Goal: Task Accomplishment & Management: Use online tool/utility

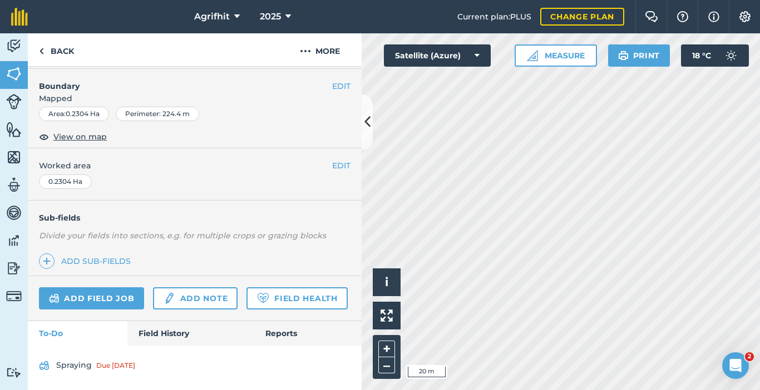
scroll to position [174, 0]
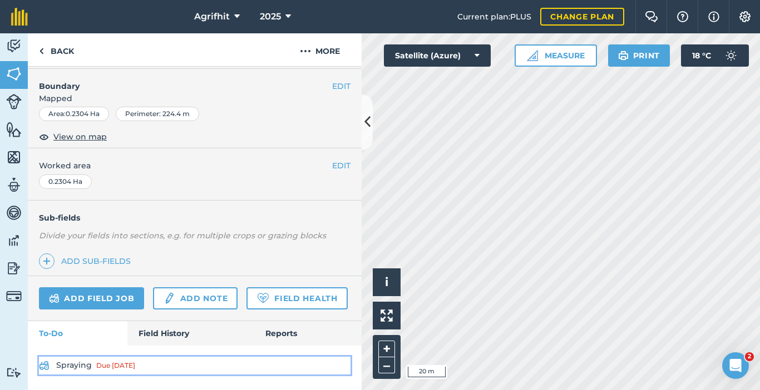
click at [85, 364] on link "Spraying Due yesterday" at bounding box center [194, 366] width 311 height 18
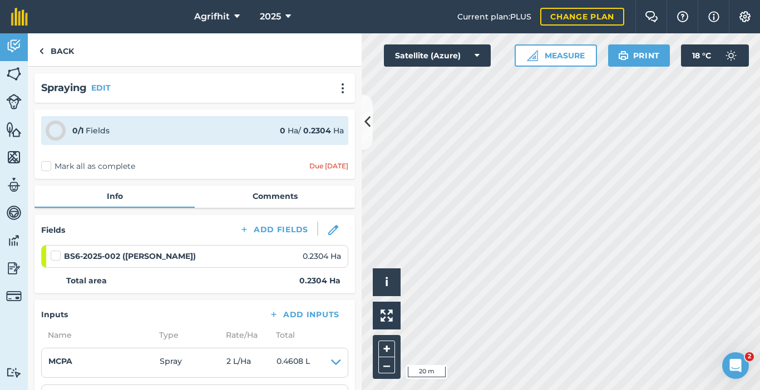
click at [59, 250] on label at bounding box center [57, 250] width 13 height 0
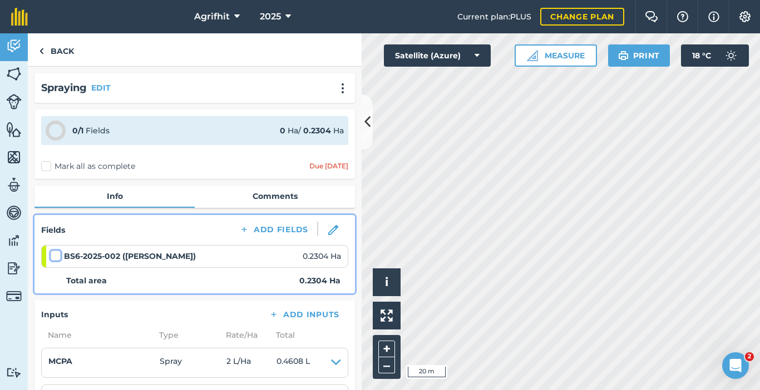
click at [58, 257] on input "checkbox" at bounding box center [54, 253] width 7 height 7
checkbox input "false"
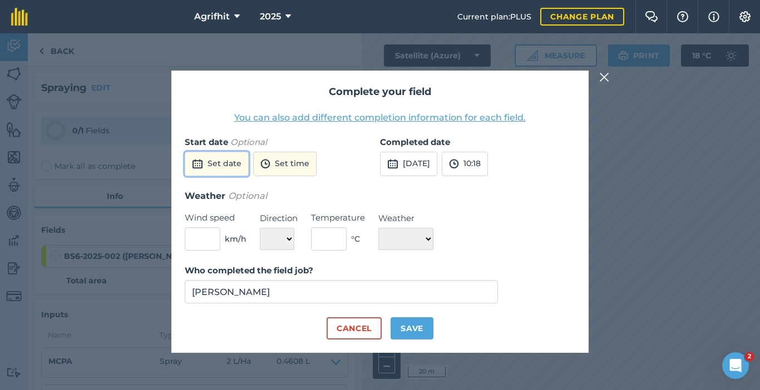
click at [234, 166] on button "Set date" at bounding box center [217, 164] width 64 height 24
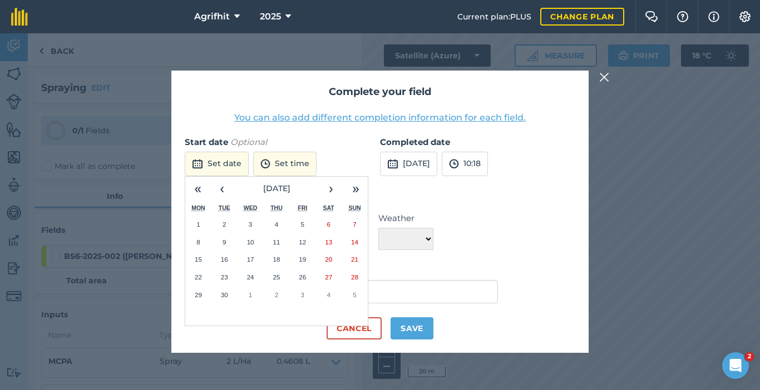
click at [251, 260] on abbr "17" at bounding box center [250, 259] width 7 height 7
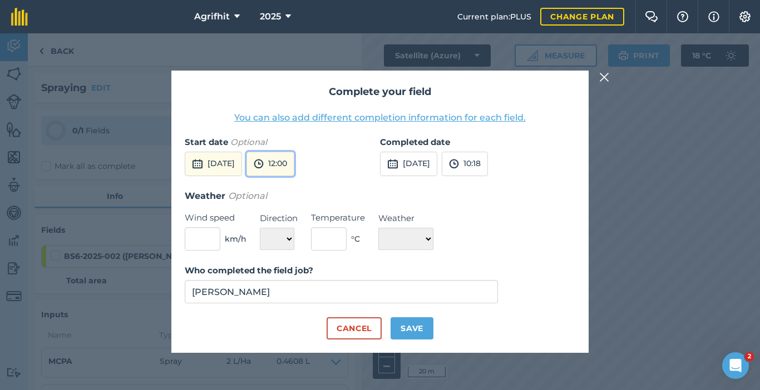
click at [294, 165] on button "12:00" at bounding box center [270, 164] width 48 height 24
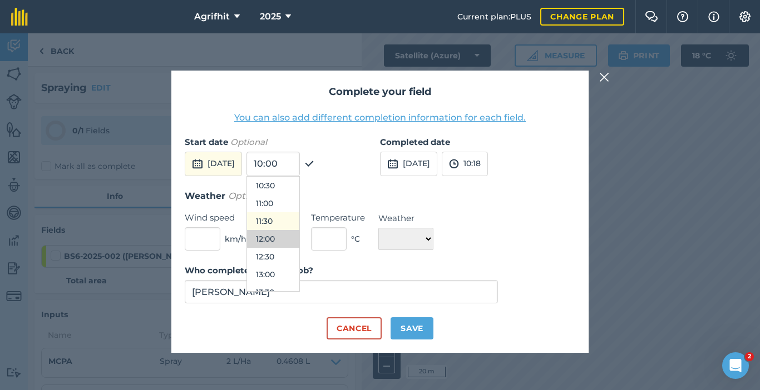
scroll to position [318, 0]
click at [299, 221] on button "10:00" at bounding box center [273, 224] width 52 height 18
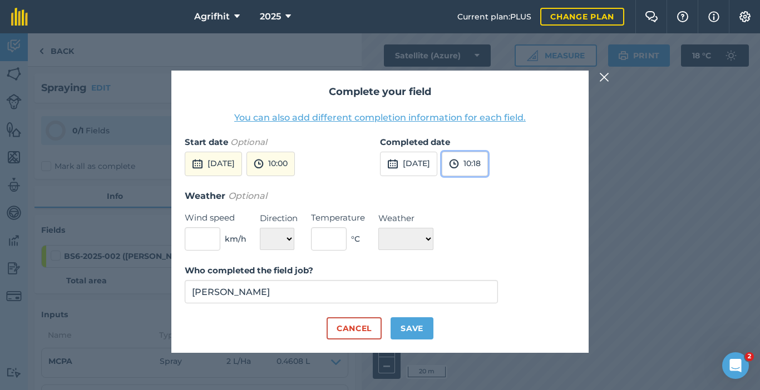
click at [488, 162] on button "10:18" at bounding box center [465, 164] width 46 height 24
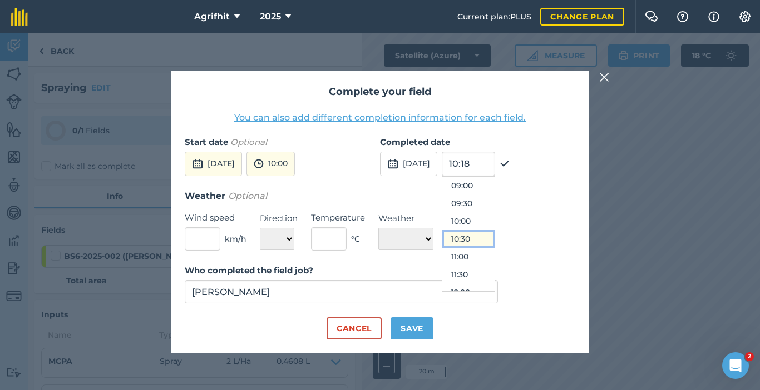
click at [484, 242] on button "10:30" at bounding box center [468, 239] width 52 height 18
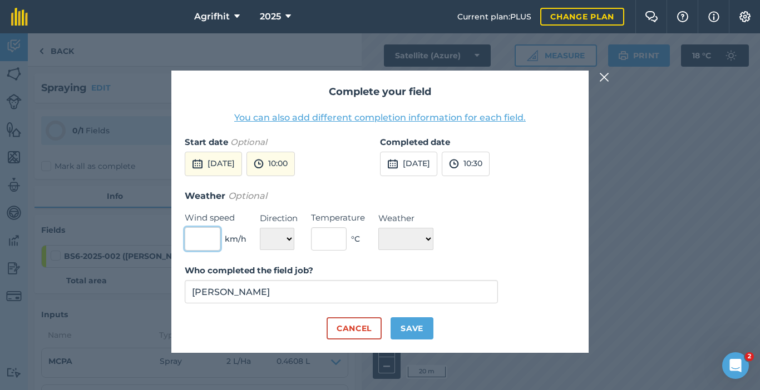
click at [197, 234] on input "text" at bounding box center [203, 238] width 36 height 23
type input "0"
click at [288, 239] on select "N NE E SE S SW W NW" at bounding box center [277, 239] width 34 height 22
click at [280, 239] on select "N NE E SE S SW W NW" at bounding box center [277, 239] width 34 height 22
click at [314, 243] on input "text" at bounding box center [329, 238] width 36 height 23
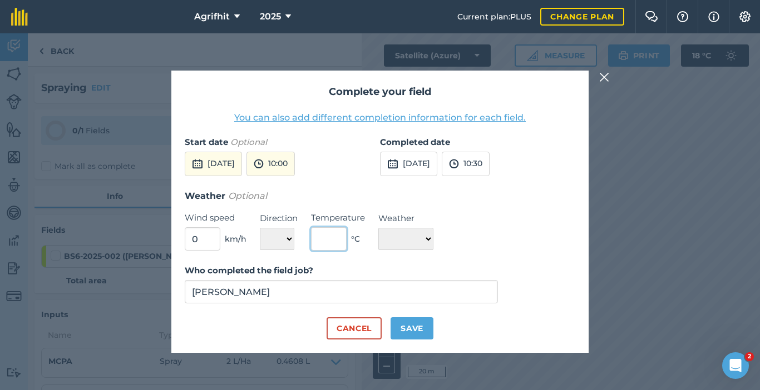
click at [335, 245] on input "text" at bounding box center [329, 238] width 36 height 23
type input "15"
click at [432, 235] on select "☀️ Sunny 🌧 Rainy ⛅️ Cloudy 🌨 Snow ❄️ Icy" at bounding box center [405, 239] width 55 height 22
select select "Sunny"
click at [378, 228] on select "☀️ Sunny 🌧 Rainy ⛅️ Cloudy 🌨 Snow ❄️ Icy" at bounding box center [405, 239] width 55 height 22
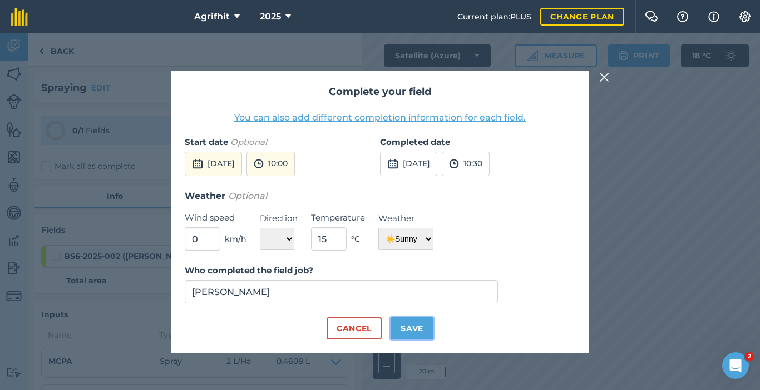
click at [409, 332] on button "Save" at bounding box center [411, 329] width 43 height 22
checkbox input "true"
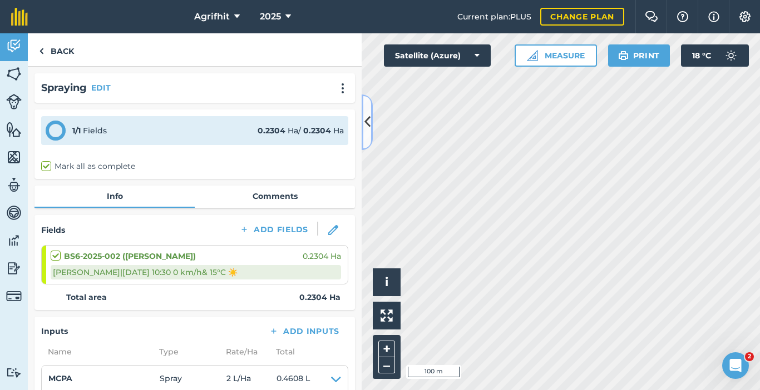
click at [364, 120] on icon at bounding box center [367, 121] width 6 height 19
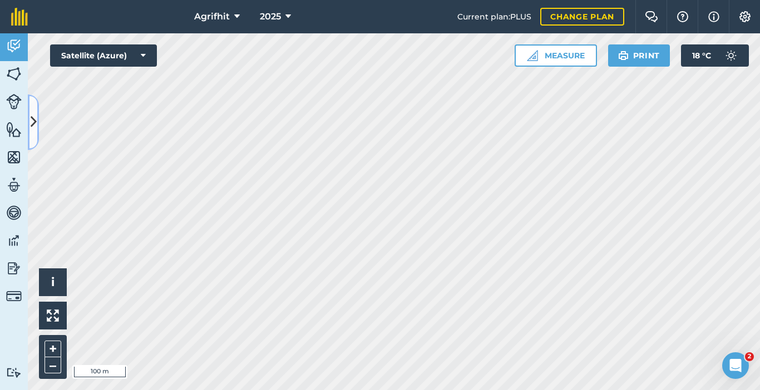
click at [31, 132] on icon at bounding box center [34, 121] width 6 height 19
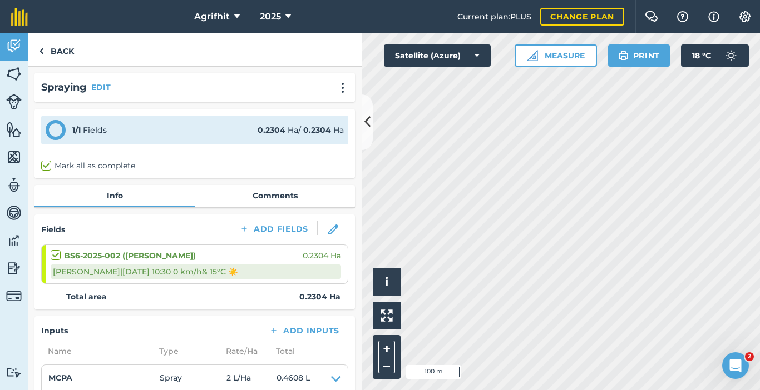
scroll to position [0, 0]
drag, startPoint x: 69, startPoint y: 54, endPoint x: 150, endPoint y: 5, distance: 94.8
click at [68, 54] on link "Back" at bounding box center [56, 49] width 57 height 33
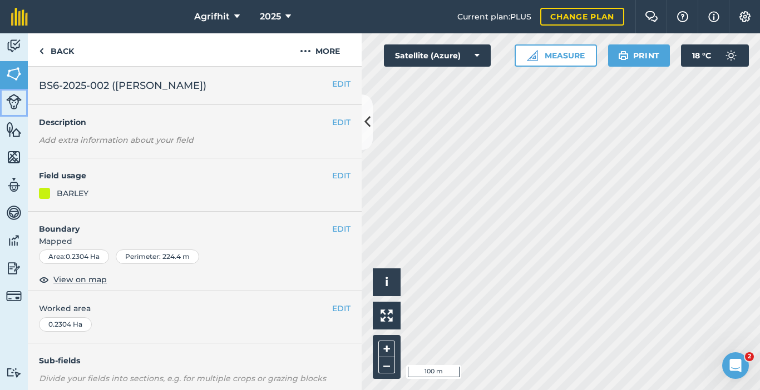
click at [19, 103] on img at bounding box center [14, 102] width 16 height 16
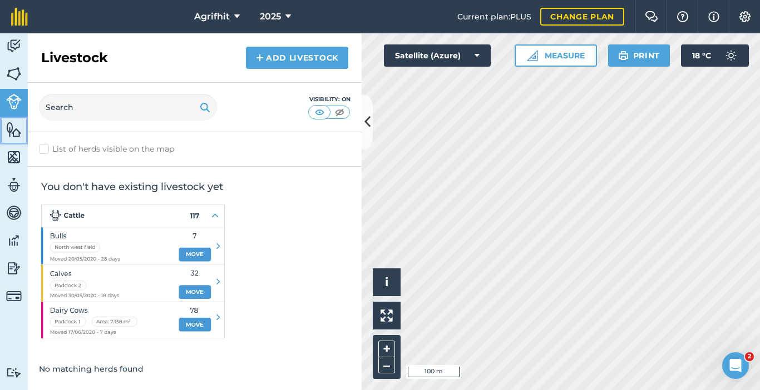
click at [17, 132] on img at bounding box center [14, 129] width 16 height 17
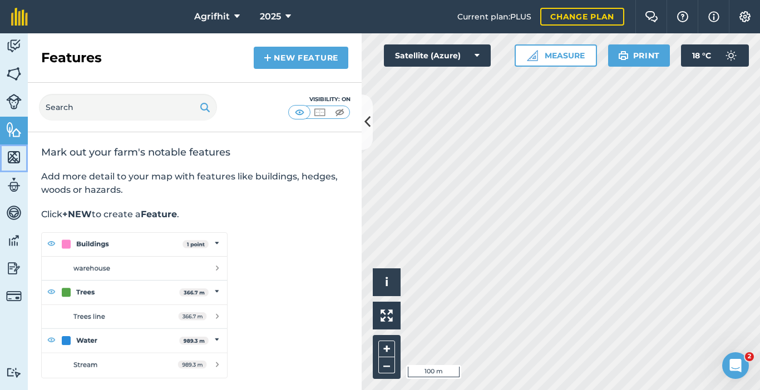
click at [15, 158] on img at bounding box center [14, 157] width 16 height 17
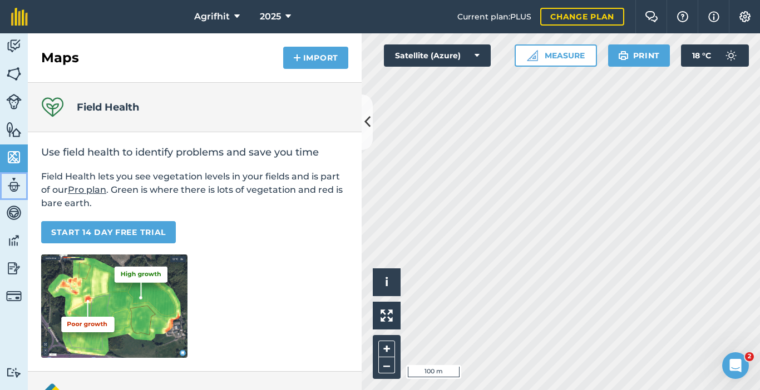
click at [13, 186] on img at bounding box center [14, 185] width 16 height 17
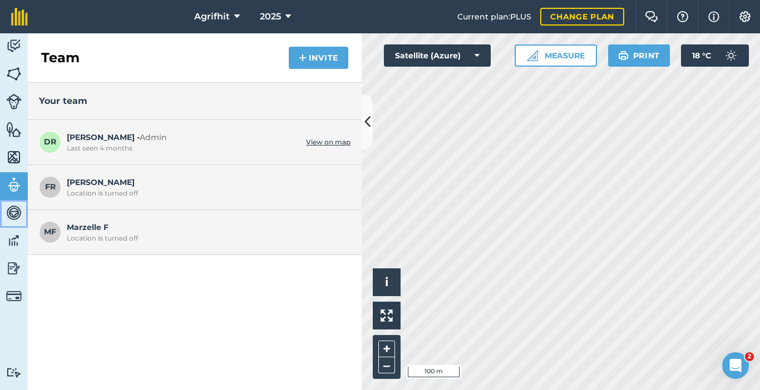
click at [17, 208] on img at bounding box center [14, 213] width 16 height 17
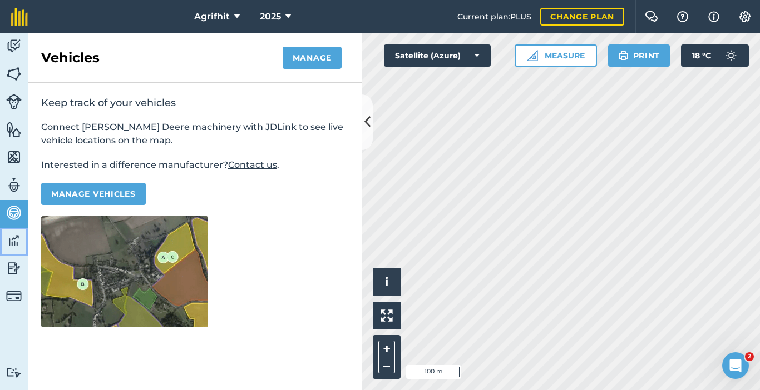
click at [13, 242] on img at bounding box center [14, 240] width 16 height 17
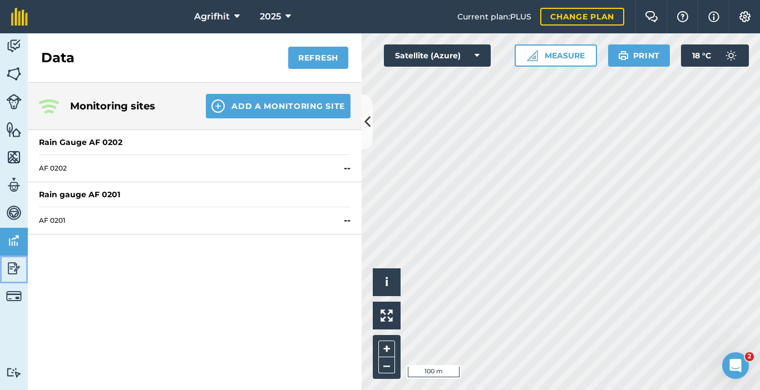
click at [6, 269] on link "Reporting" at bounding box center [14, 270] width 28 height 28
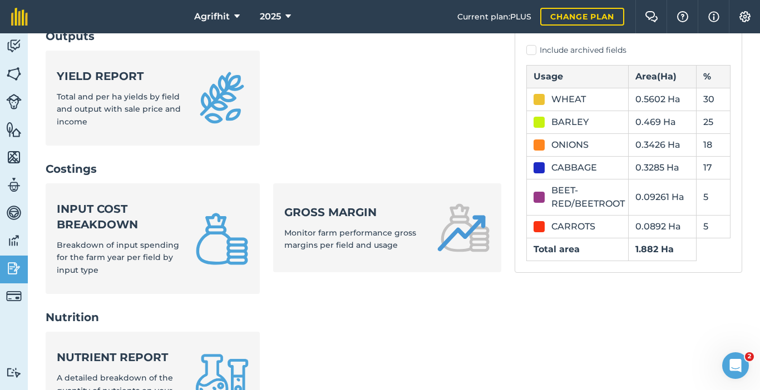
scroll to position [334, 0]
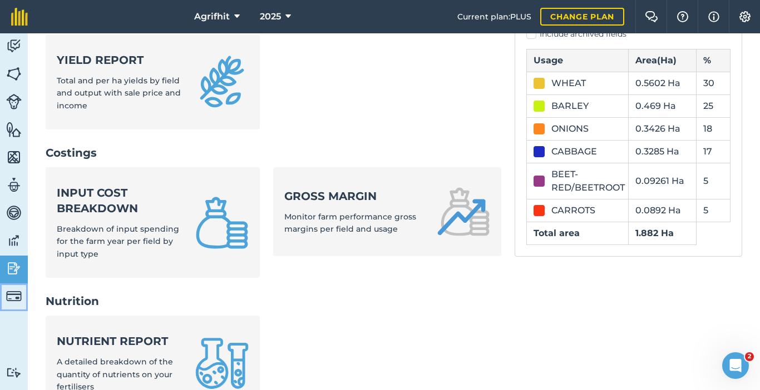
click at [21, 294] on img at bounding box center [14, 297] width 16 height 16
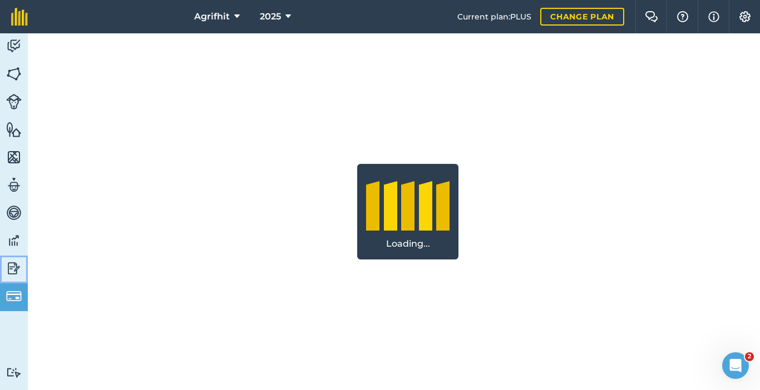
click at [11, 267] on img at bounding box center [14, 268] width 16 height 17
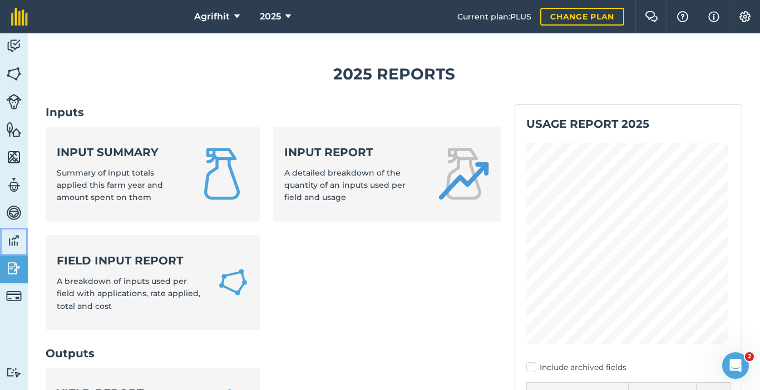
click at [9, 236] on img at bounding box center [14, 240] width 16 height 17
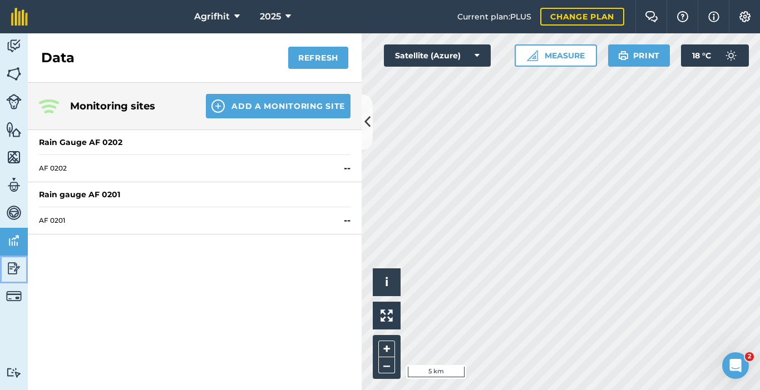
click at [13, 264] on img at bounding box center [14, 268] width 16 height 17
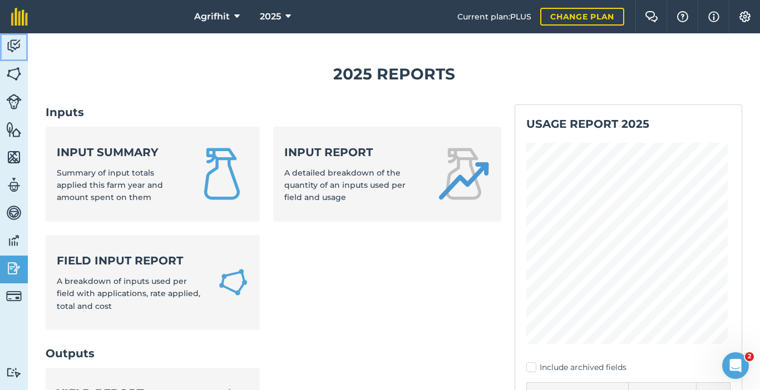
click at [14, 39] on img at bounding box center [14, 46] width 16 height 17
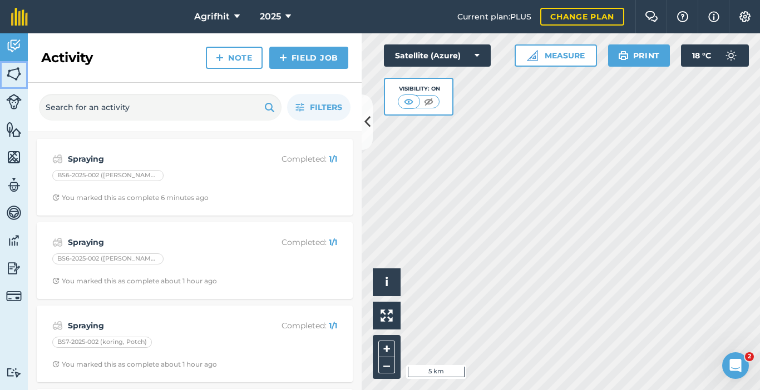
click at [14, 72] on img at bounding box center [14, 74] width 16 height 17
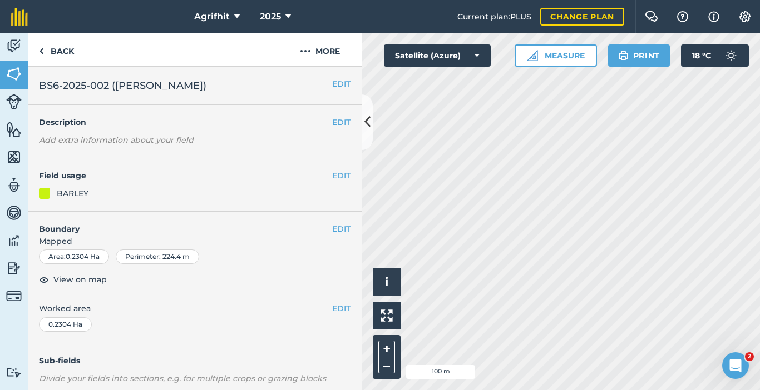
scroll to position [164, 0]
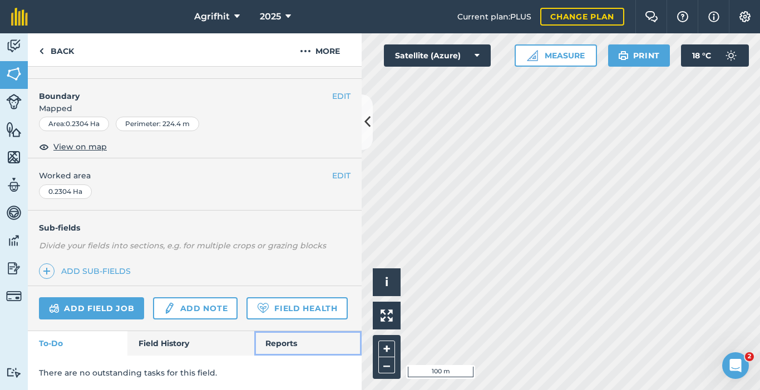
click at [278, 344] on link "Reports" at bounding box center [307, 343] width 107 height 24
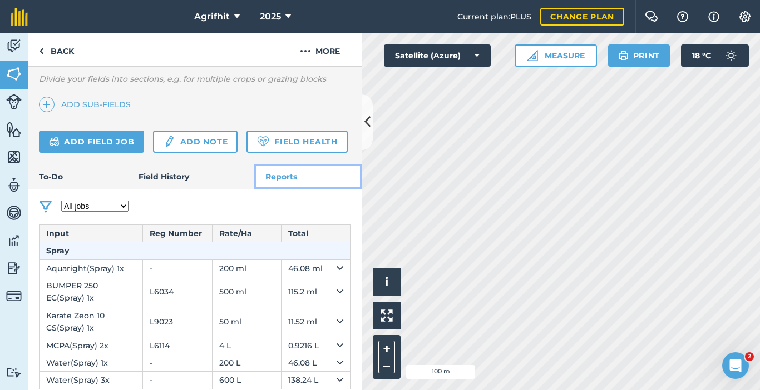
scroll to position [341, 0]
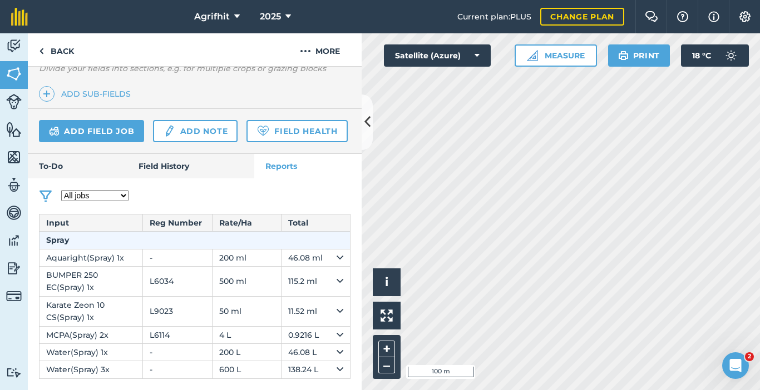
click at [121, 195] on select "All jobs Incomplete jobs Complete jobs" at bounding box center [94, 195] width 67 height 11
click at [61, 190] on select "All jobs Incomplete jobs Complete jobs" at bounding box center [94, 195] width 67 height 11
click at [44, 197] on img at bounding box center [45, 196] width 13 height 13
click at [179, 167] on link "Field History" at bounding box center [190, 166] width 126 height 24
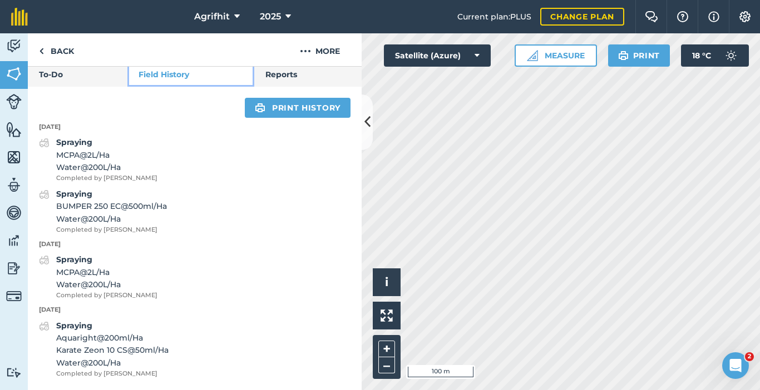
scroll to position [44, 0]
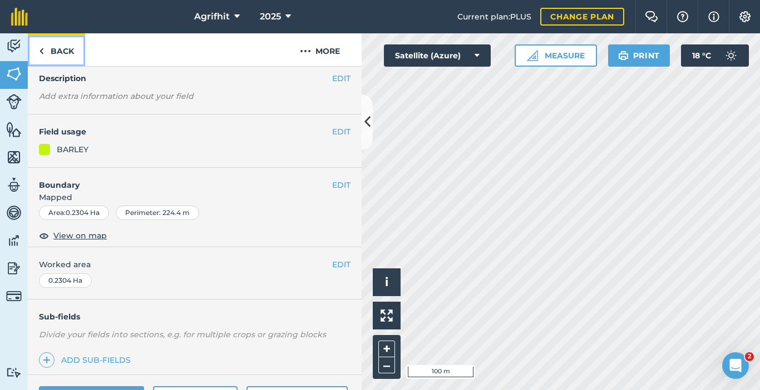
click at [54, 46] on link "Back" at bounding box center [56, 49] width 57 height 33
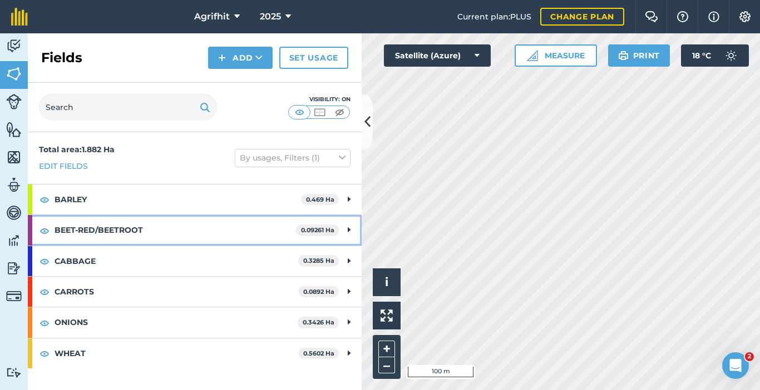
click at [128, 229] on strong "BEET-RED/BEETROOT" at bounding box center [175, 230] width 241 height 30
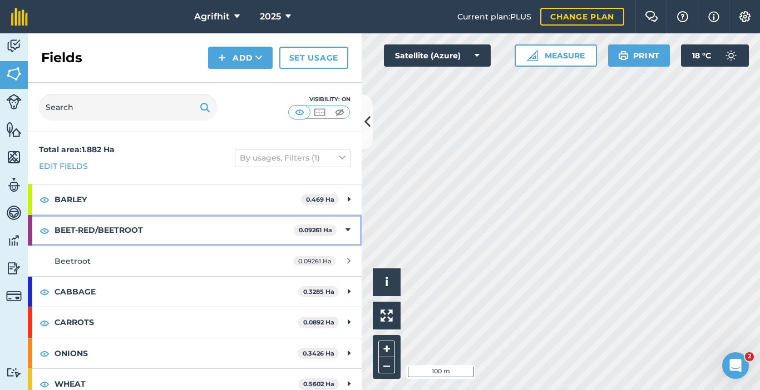
scroll to position [9, 0]
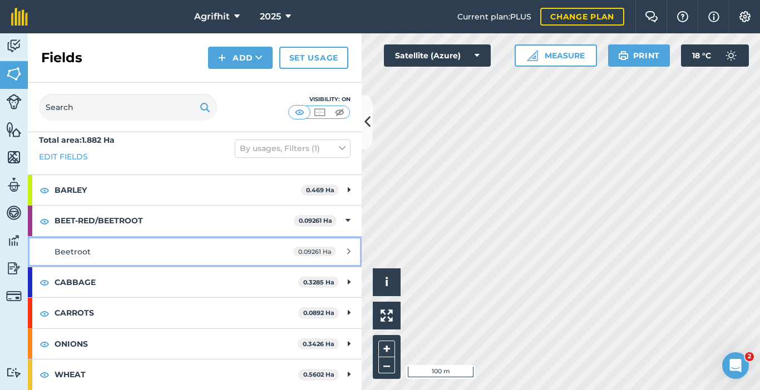
click at [83, 255] on span "Beetroot" at bounding box center [73, 252] width 36 height 10
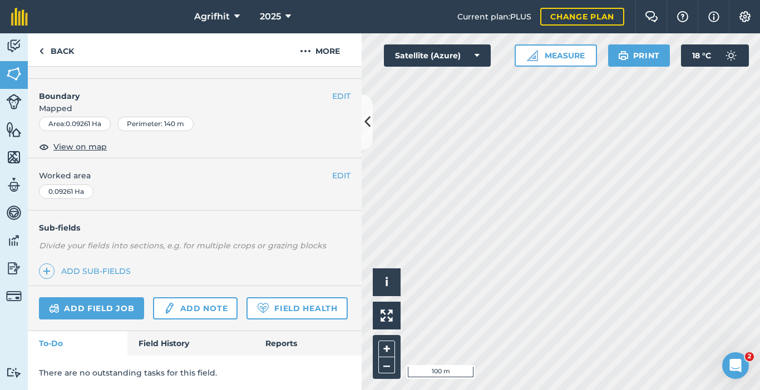
scroll to position [164, 0]
click at [182, 343] on link "Field History" at bounding box center [190, 343] width 126 height 24
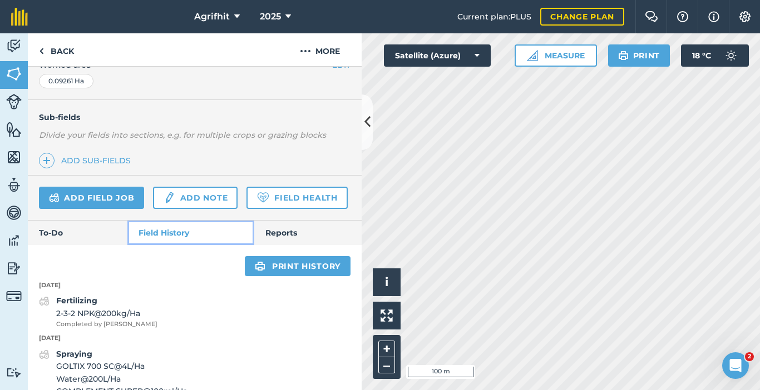
scroll to position [303, 0]
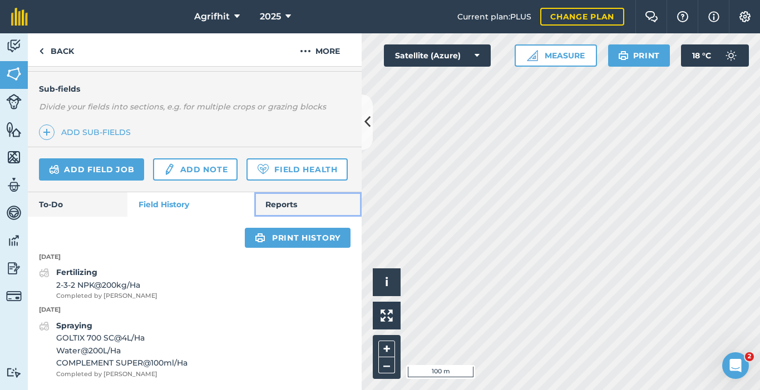
click at [278, 204] on link "Reports" at bounding box center [307, 204] width 107 height 24
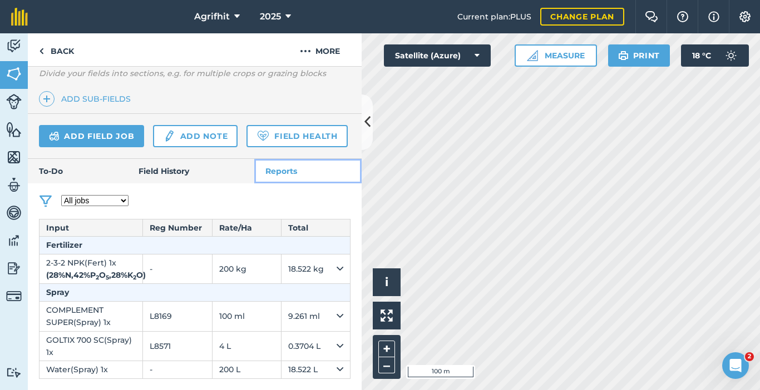
scroll to position [349, 0]
click at [176, 160] on link "Field History" at bounding box center [190, 171] width 126 height 24
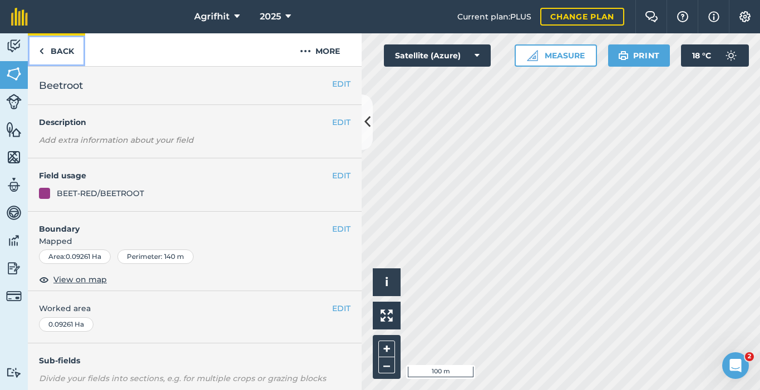
click at [65, 50] on link "Back" at bounding box center [56, 49] width 57 height 33
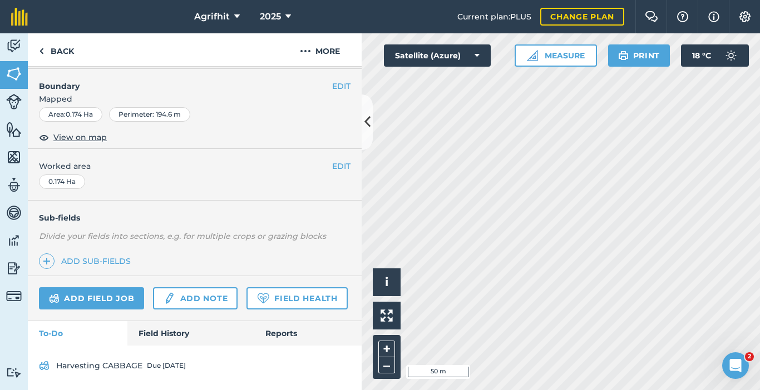
scroll to position [237, 0]
click at [95, 288] on link "Add field job" at bounding box center [91, 299] width 105 height 22
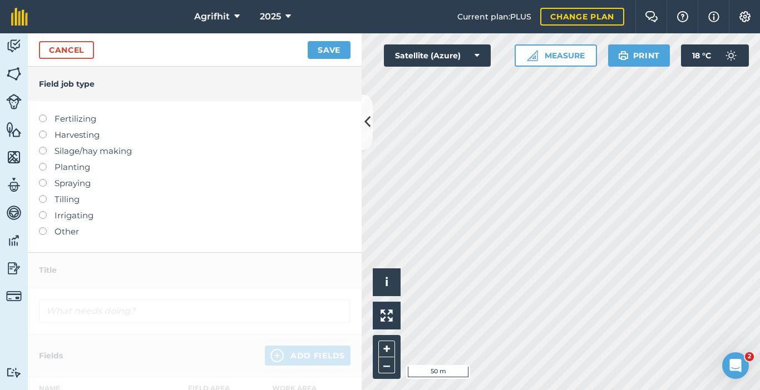
click at [42, 179] on label at bounding box center [47, 179] width 16 height 0
type input "Spraying"
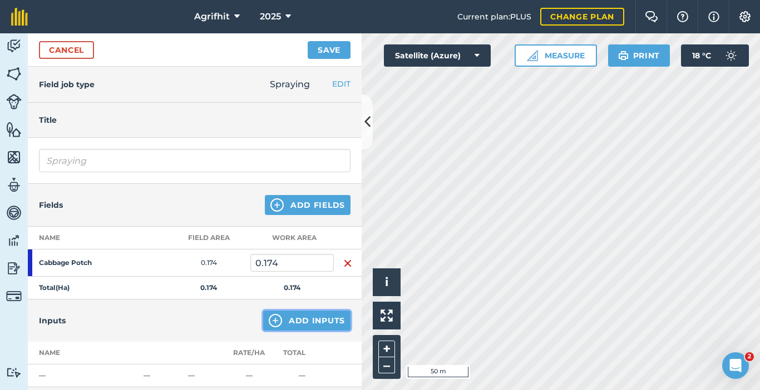
click at [295, 322] on button "Add Inputs" at bounding box center [306, 321] width 87 height 20
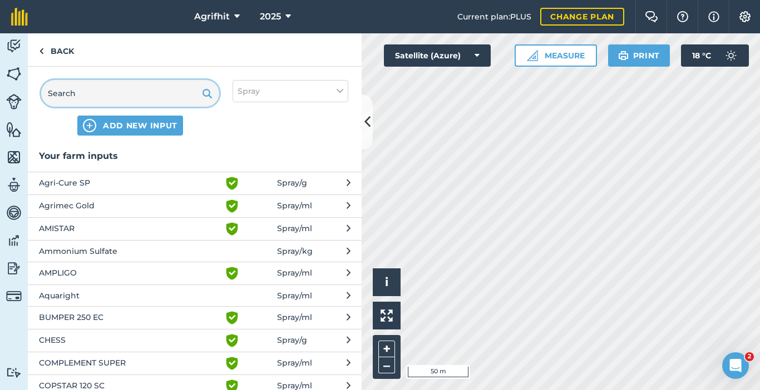
click at [110, 106] on input "text" at bounding box center [130, 93] width 178 height 27
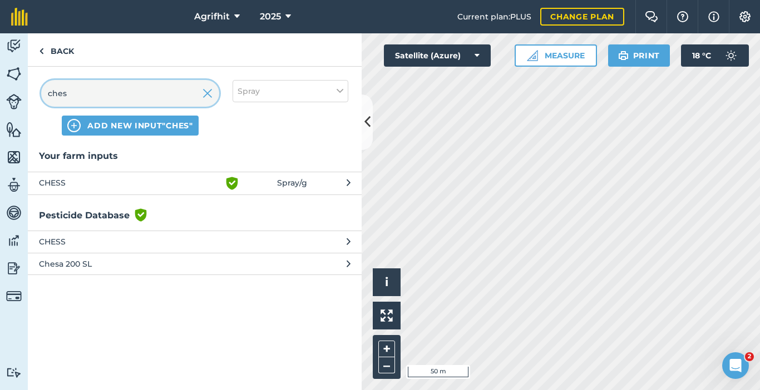
type input "ches"
click at [58, 179] on span "CHESS" at bounding box center [130, 183] width 182 height 13
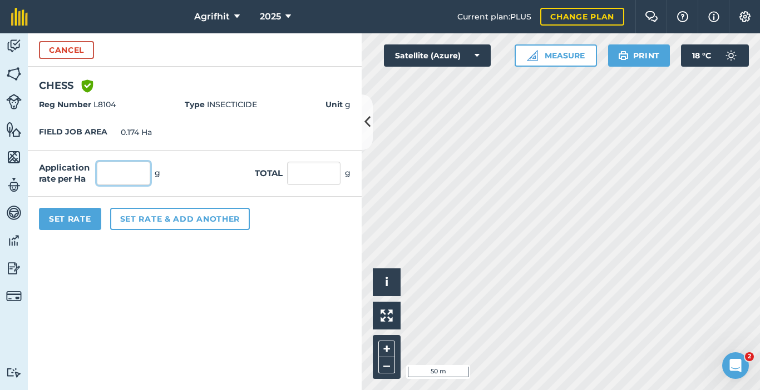
click at [112, 177] on input "text" at bounding box center [123, 173] width 53 height 23
click at [61, 54] on button "Cancel" at bounding box center [66, 50] width 55 height 18
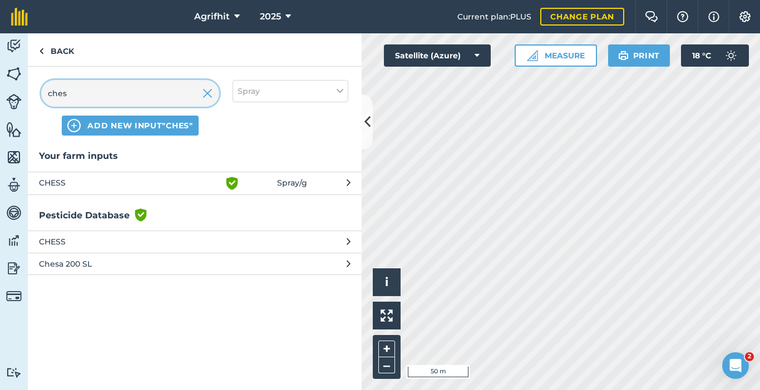
click at [126, 98] on input "ches" at bounding box center [130, 93] width 178 height 27
type input "c"
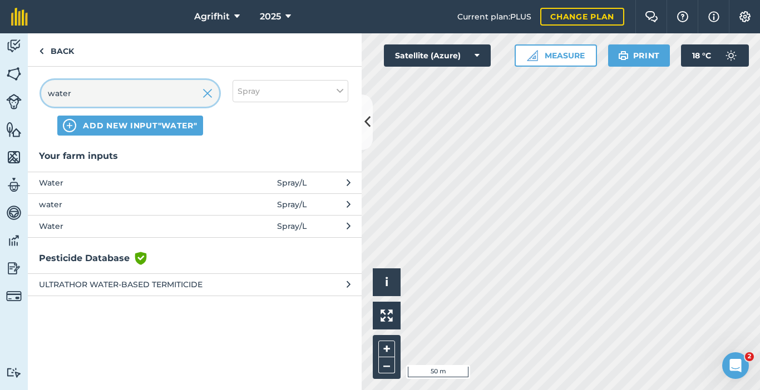
type input "water"
click at [116, 184] on span "Water" at bounding box center [130, 183] width 182 height 12
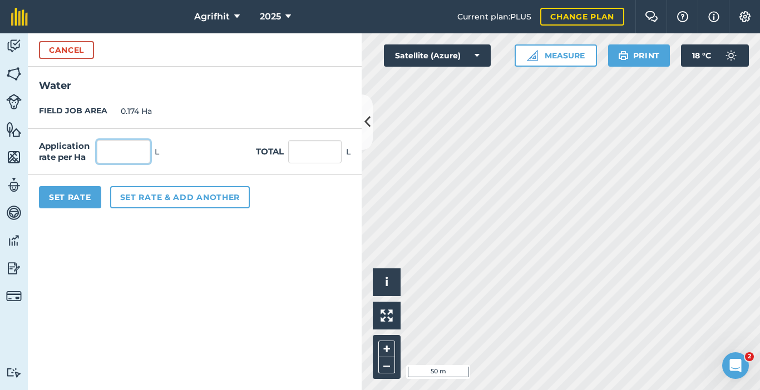
click at [122, 157] on input "text" at bounding box center [123, 151] width 53 height 23
type input "200"
type input "34.8"
click at [61, 198] on button "Set Rate" at bounding box center [70, 197] width 62 height 22
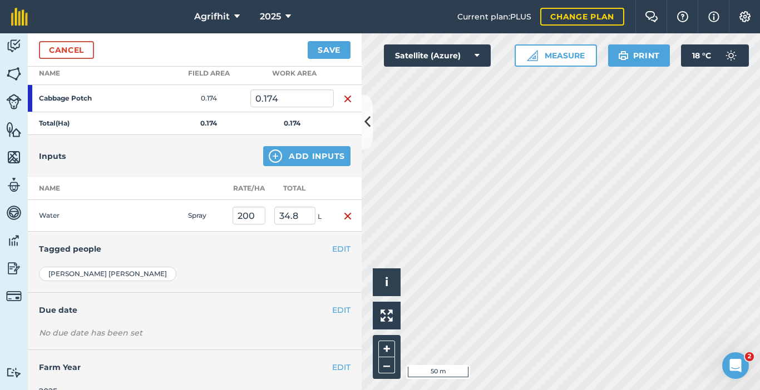
scroll to position [167, 0]
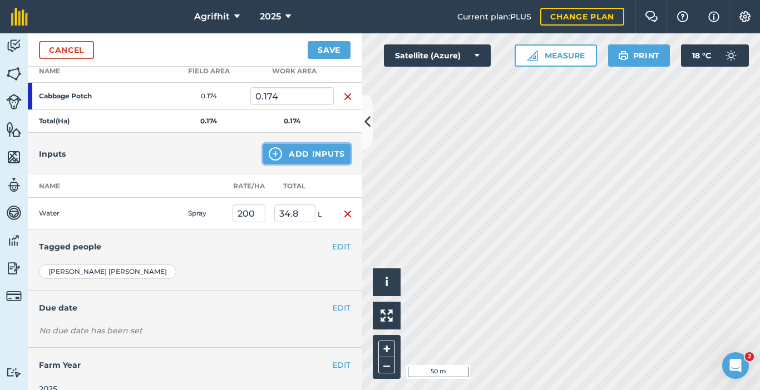
click at [295, 152] on button "Add Inputs" at bounding box center [306, 154] width 87 height 20
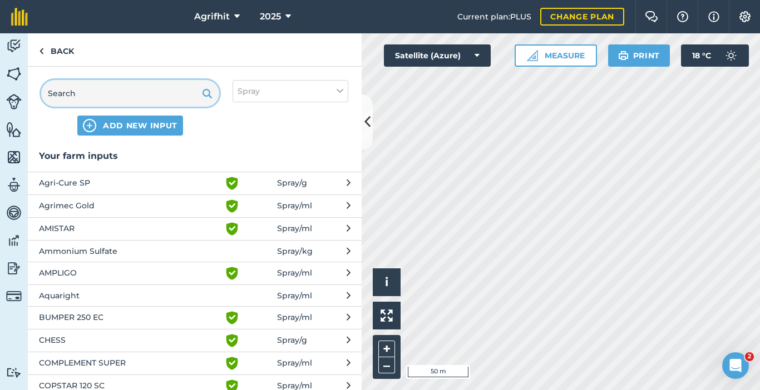
click at [128, 92] on input "text" at bounding box center [130, 93] width 178 height 27
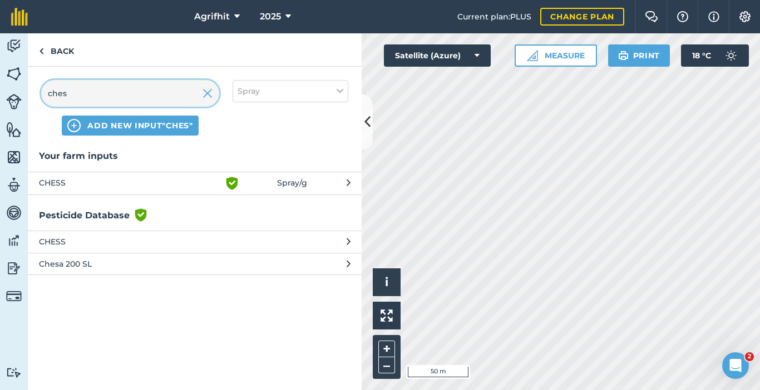
type input "ches"
click at [99, 179] on span "CHESS" at bounding box center [130, 183] width 182 height 13
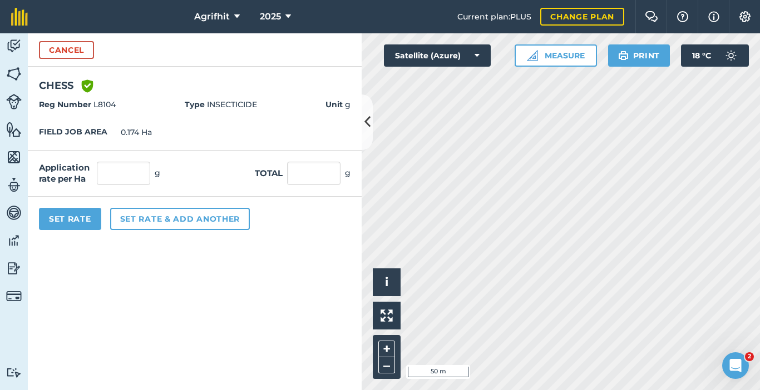
click at [93, 174] on div "Application rate per Ha g" at bounding box center [99, 173] width 121 height 23
click at [102, 175] on input "text" at bounding box center [123, 173] width 53 height 23
type input "2"
type input "50"
type input "8.7"
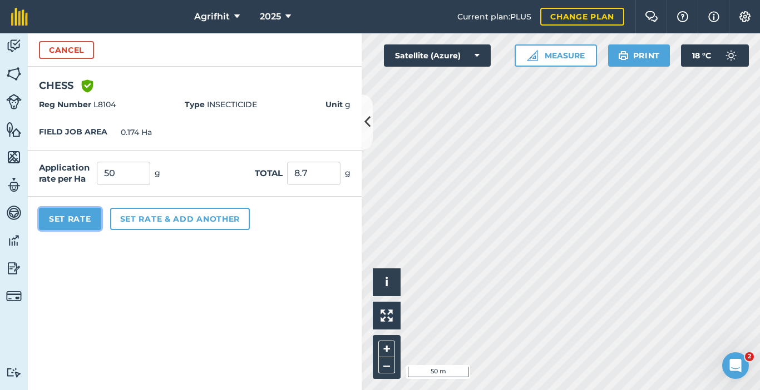
click at [67, 223] on button "Set Rate" at bounding box center [70, 219] width 62 height 22
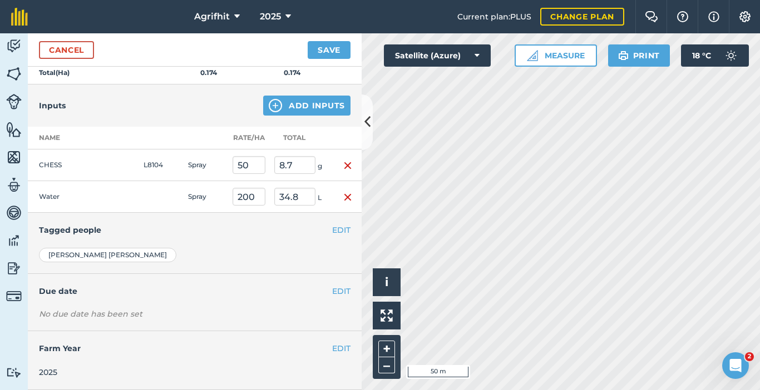
scroll to position [0, 0]
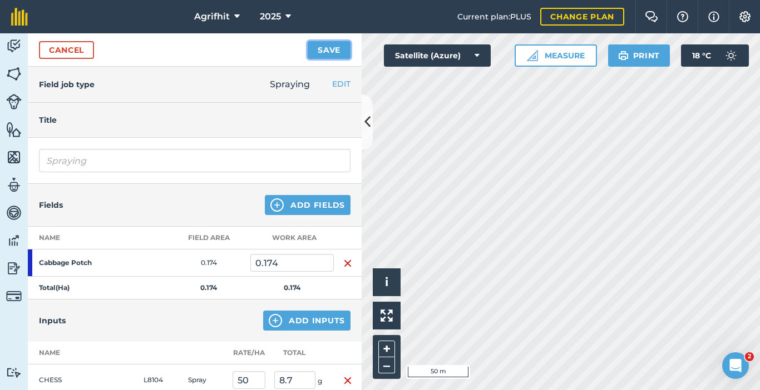
click at [328, 55] on button "Save" at bounding box center [329, 50] width 43 height 18
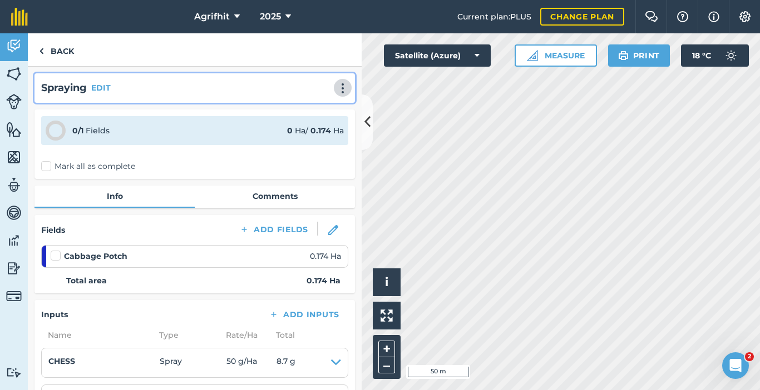
click at [336, 87] on img at bounding box center [342, 88] width 13 height 11
click at [313, 110] on link "Print" at bounding box center [319, 112] width 71 height 22
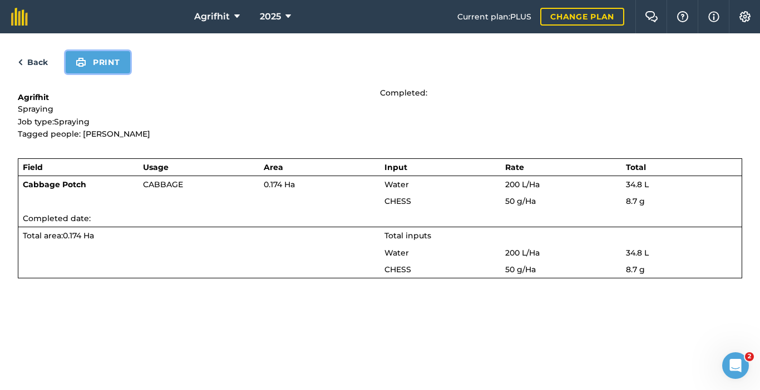
click at [109, 55] on button "Print" at bounding box center [98, 62] width 65 height 22
click at [43, 55] on div "Back Print" at bounding box center [380, 62] width 724 height 22
click at [42, 61] on link "Back" at bounding box center [33, 62] width 30 height 13
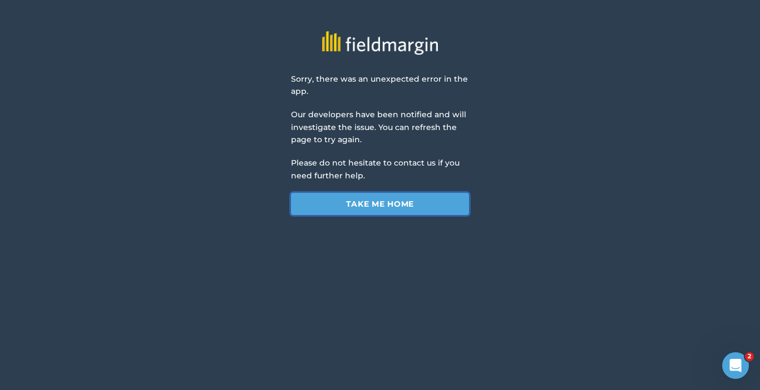
click at [410, 209] on link "Take me home" at bounding box center [380, 204] width 178 height 22
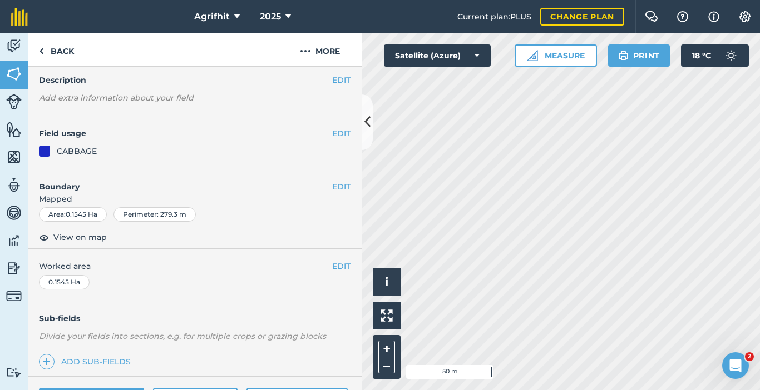
scroll to position [210, 0]
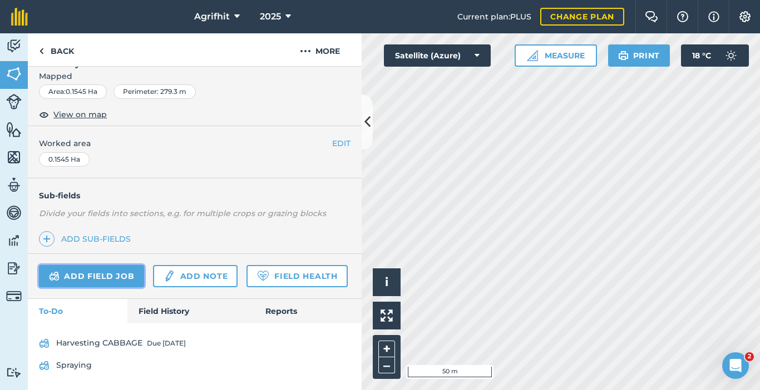
click at [97, 265] on link "Add field job" at bounding box center [91, 276] width 105 height 22
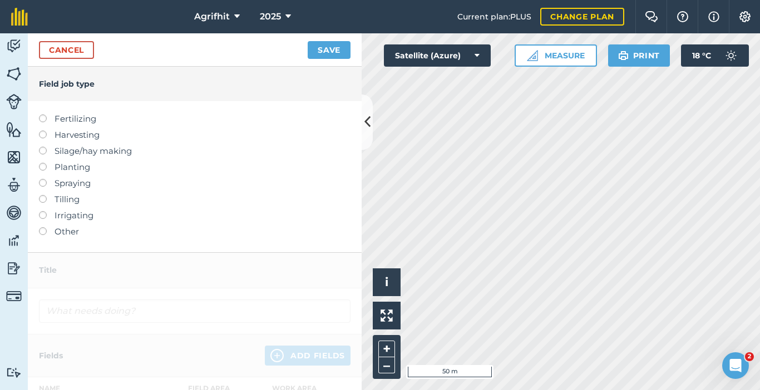
click at [40, 179] on label at bounding box center [47, 179] width 16 height 0
type input "Spraying"
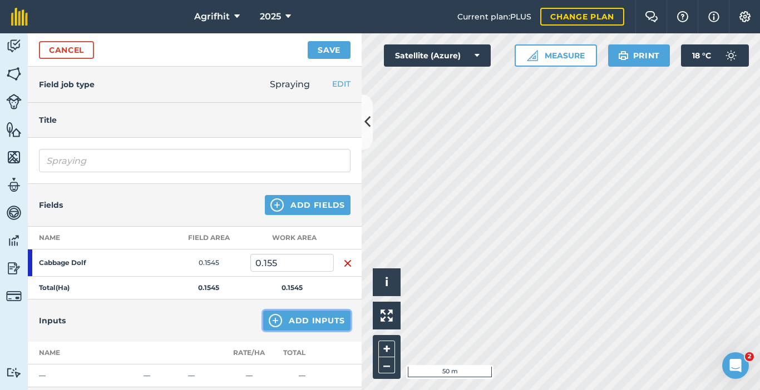
click at [313, 326] on button "Add Inputs" at bounding box center [306, 321] width 87 height 20
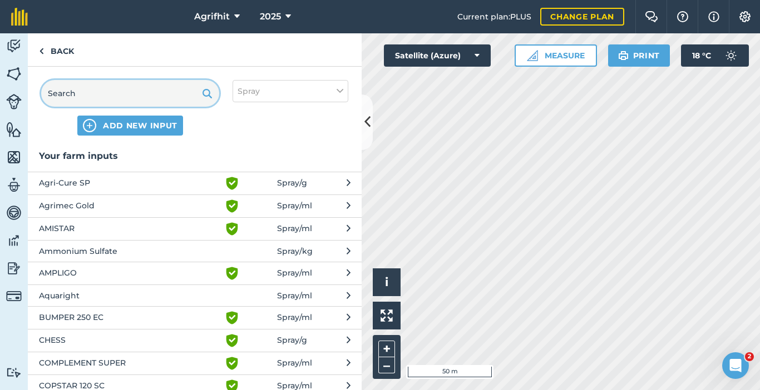
click at [112, 97] on input "text" at bounding box center [130, 93] width 178 height 27
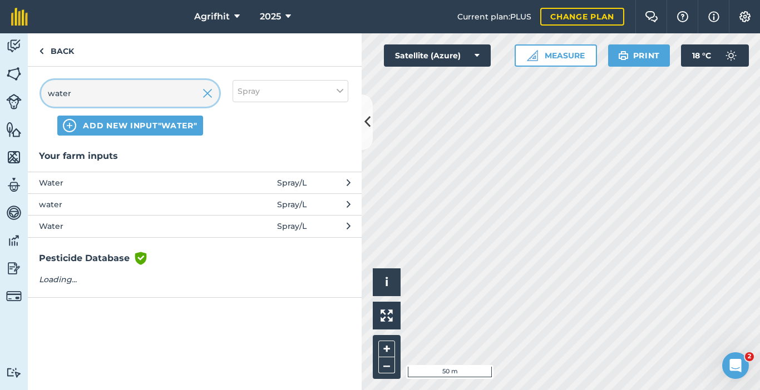
type input "water"
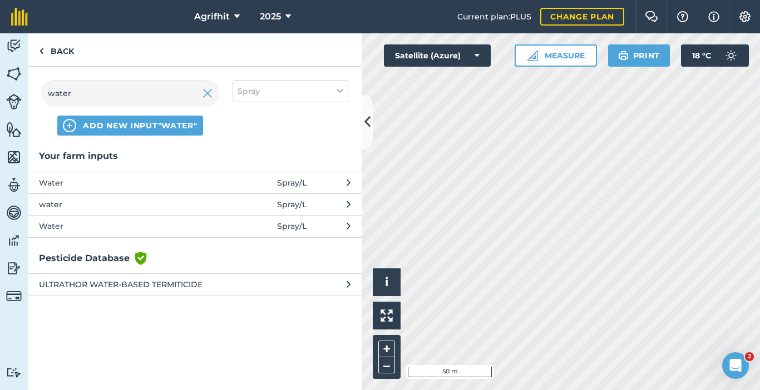
click at [91, 177] on span "Water" at bounding box center [130, 183] width 182 height 12
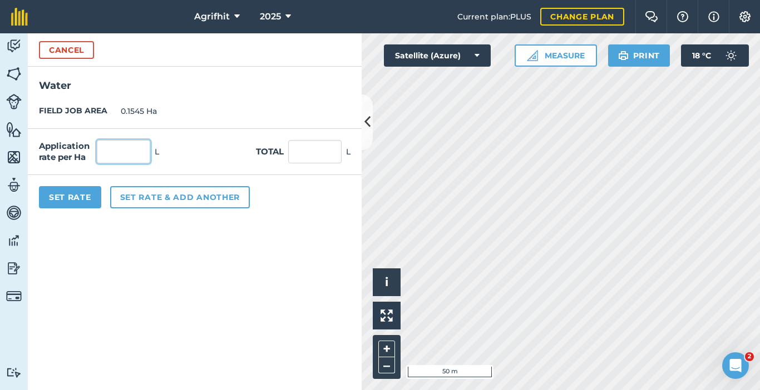
click at [122, 158] on input "text" at bounding box center [123, 151] width 53 height 23
type input "200"
type input "30.9"
click at [78, 197] on button "Set Rate" at bounding box center [70, 197] width 62 height 22
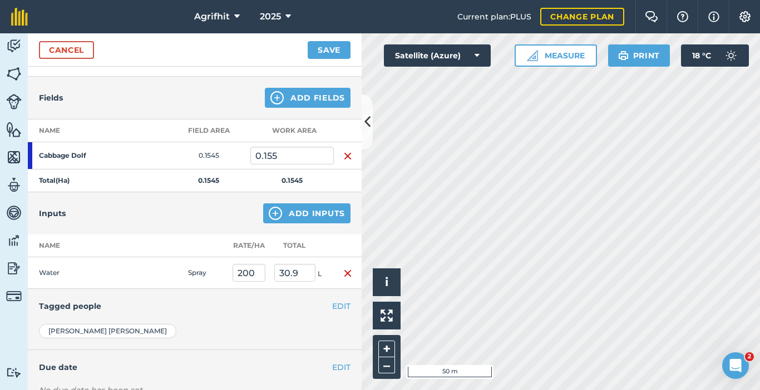
scroll to position [111, 0]
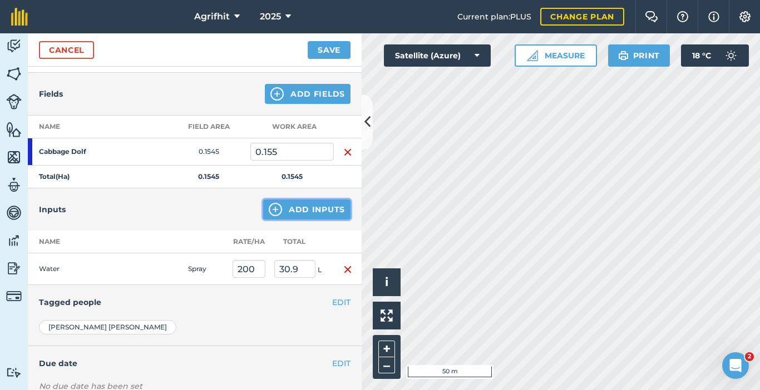
click at [286, 215] on button "Add Inputs" at bounding box center [306, 210] width 87 height 20
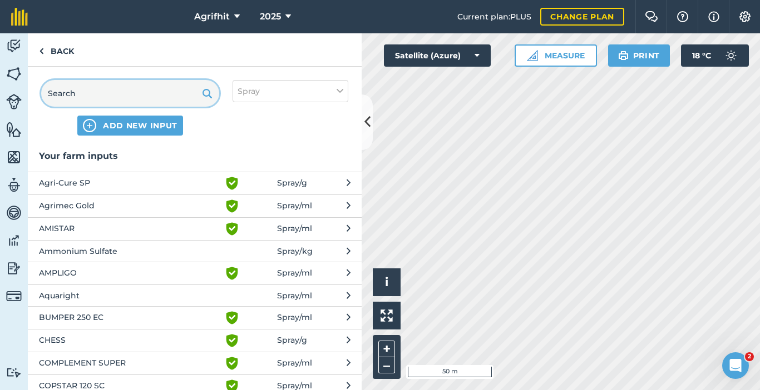
click at [137, 95] on input "text" at bounding box center [130, 93] width 178 height 27
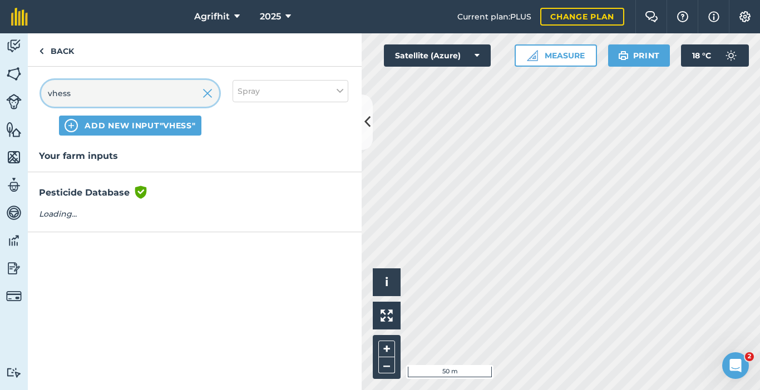
type input "vhess"
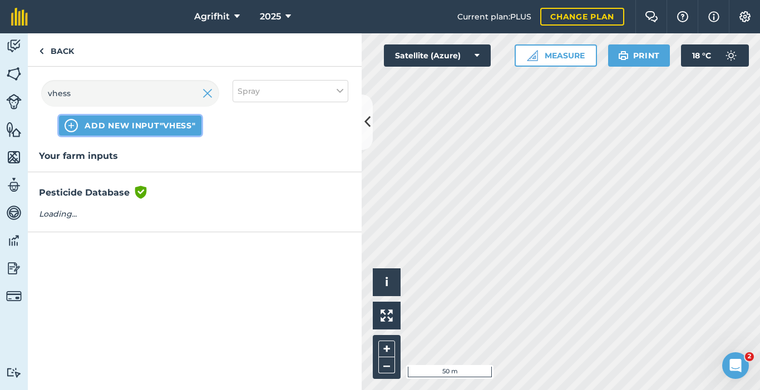
click at [147, 123] on span "ADD NEW INPUT "vhess"" at bounding box center [140, 125] width 111 height 11
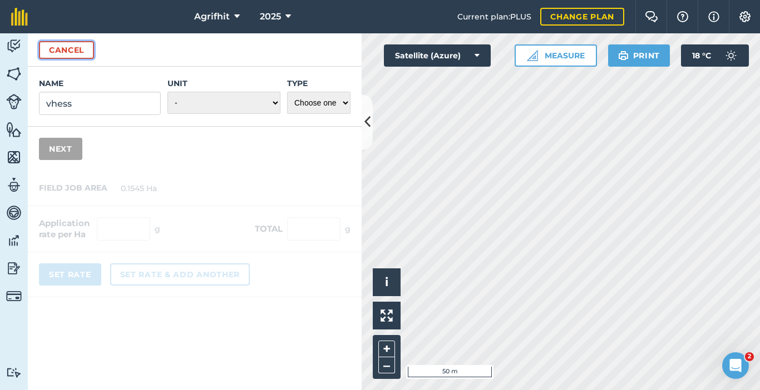
click at [55, 48] on button "Cancel" at bounding box center [66, 50] width 55 height 18
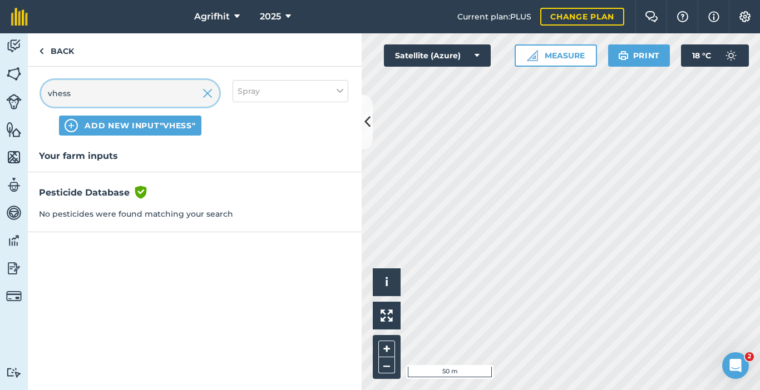
click at [92, 102] on input "vhess" at bounding box center [130, 93] width 178 height 27
type input "v"
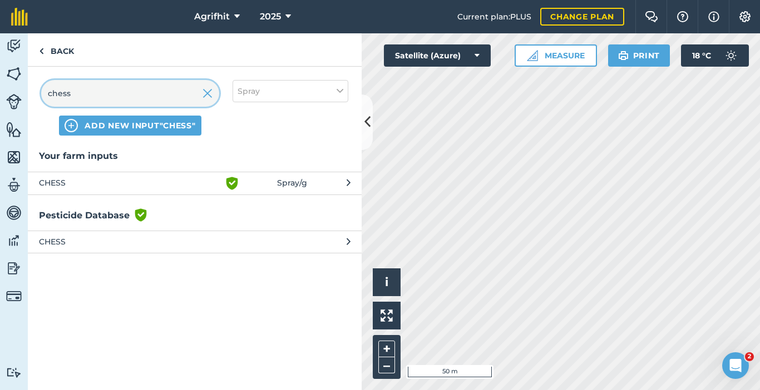
type input "chess"
click at [108, 187] on span "CHESS" at bounding box center [130, 183] width 182 height 13
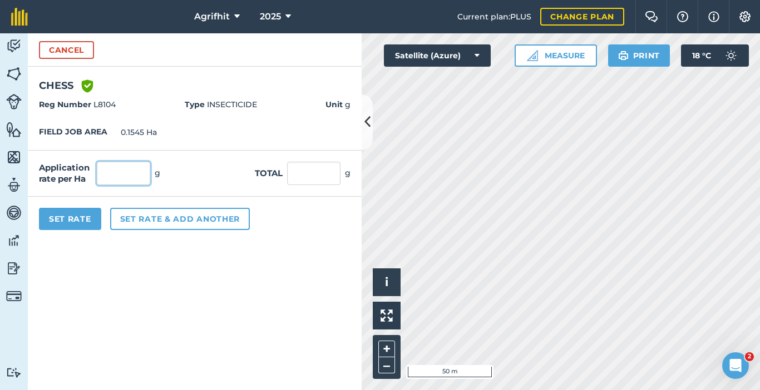
click at [103, 172] on input "text" at bounding box center [123, 173] width 53 height 23
type input "50"
type input "7.725"
click at [82, 221] on button "Set Rate" at bounding box center [70, 219] width 62 height 22
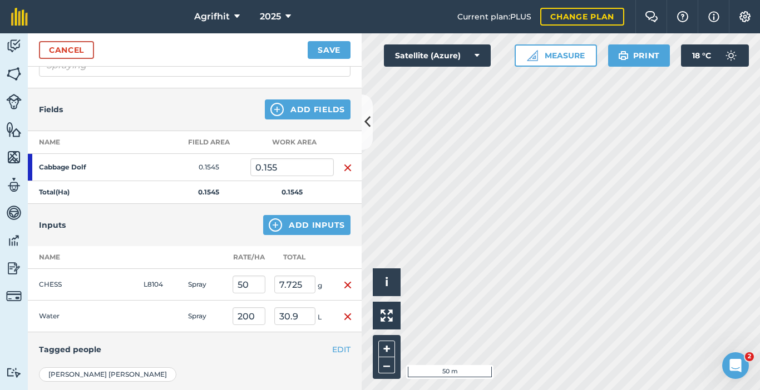
scroll to position [0, 0]
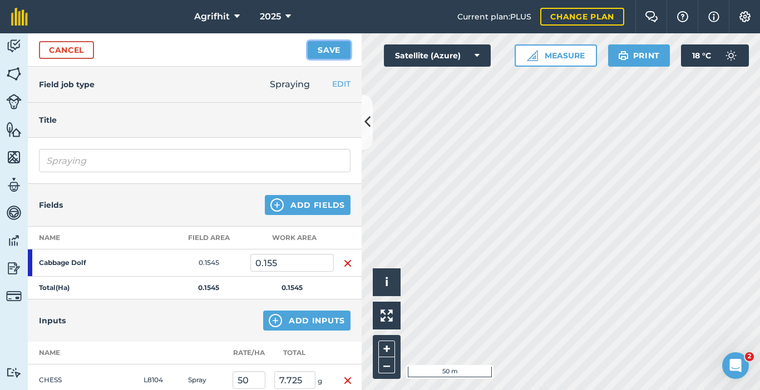
click at [344, 55] on button "Save" at bounding box center [329, 50] width 43 height 18
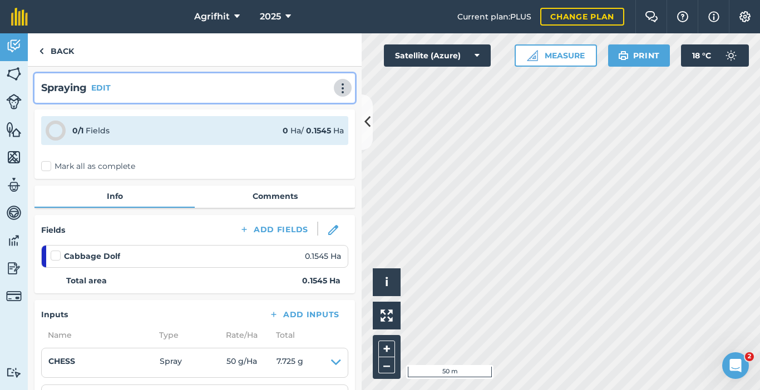
click at [339, 93] on img at bounding box center [342, 88] width 13 height 11
click at [321, 112] on link "Print" at bounding box center [319, 112] width 71 height 22
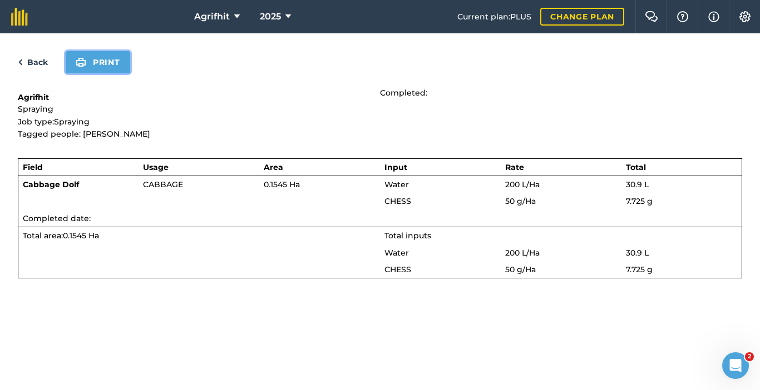
click at [116, 66] on button "Print" at bounding box center [98, 62] width 65 height 22
click at [33, 66] on link "Back" at bounding box center [33, 62] width 30 height 13
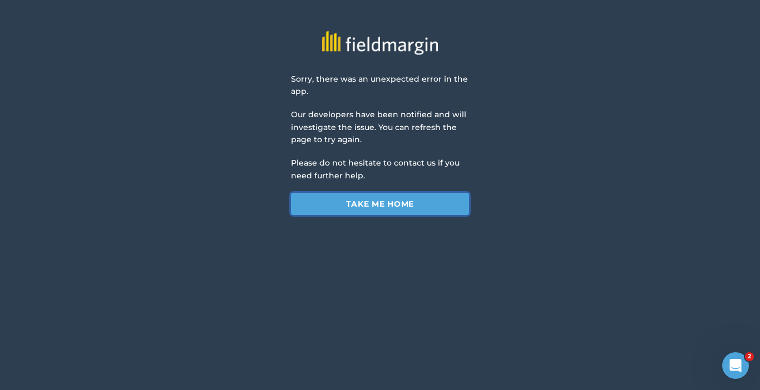
click at [405, 206] on link "Take me home" at bounding box center [380, 204] width 178 height 22
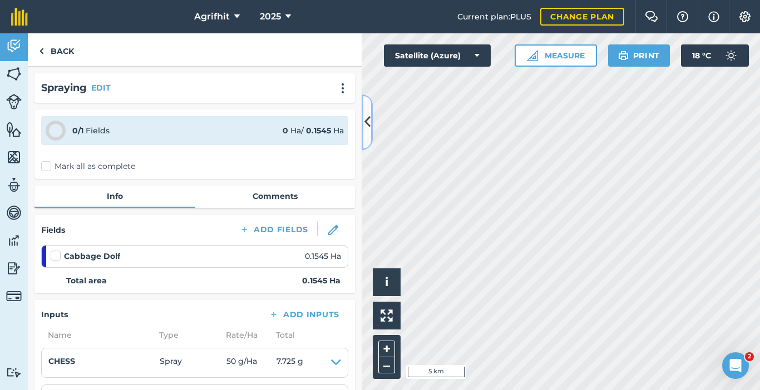
click at [364, 125] on icon at bounding box center [367, 121] width 6 height 19
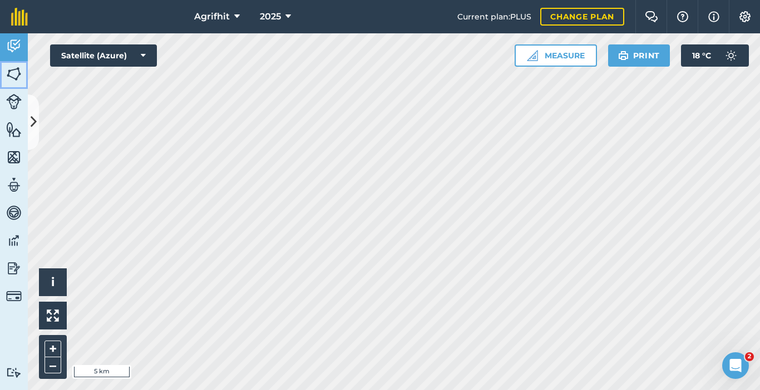
click at [12, 71] on img at bounding box center [14, 74] width 16 height 17
click at [368, 390] on html "Agrifhit 2025 Current plan : PLUS Change plan Farm Chat Help Info Settings Agri…" at bounding box center [380, 195] width 760 height 390
click at [395, 390] on html "Agrifhit 2025 Current plan : PLUS Change plan Farm Chat Help Info Settings Agri…" at bounding box center [380, 195] width 760 height 390
click at [540, 56] on button "Measure" at bounding box center [555, 55] width 82 height 22
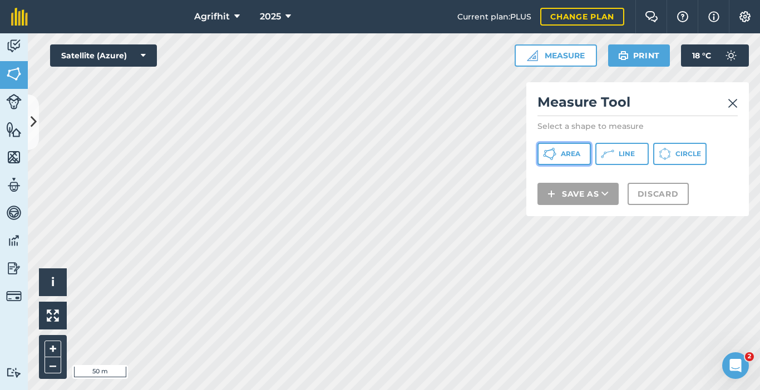
click at [560, 153] on button "Area" at bounding box center [563, 154] width 53 height 22
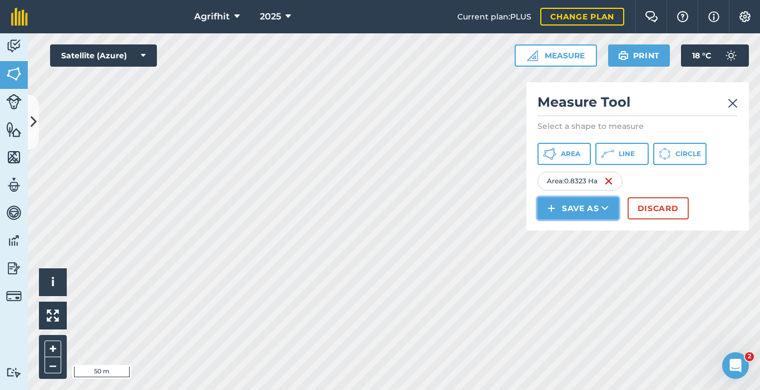
click at [588, 208] on button "Save as" at bounding box center [577, 208] width 81 height 22
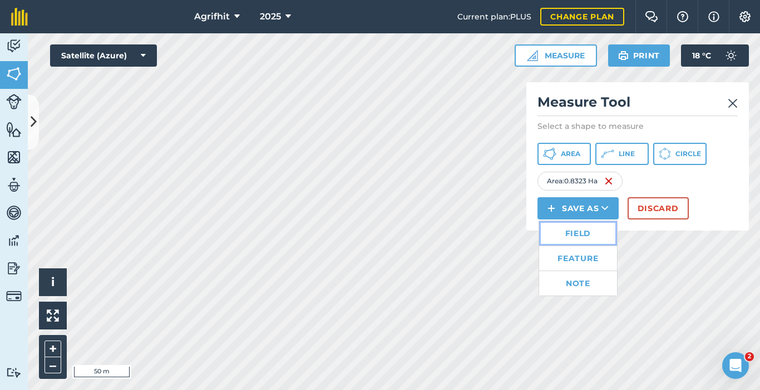
click at [574, 233] on link "Field" at bounding box center [578, 233] width 78 height 24
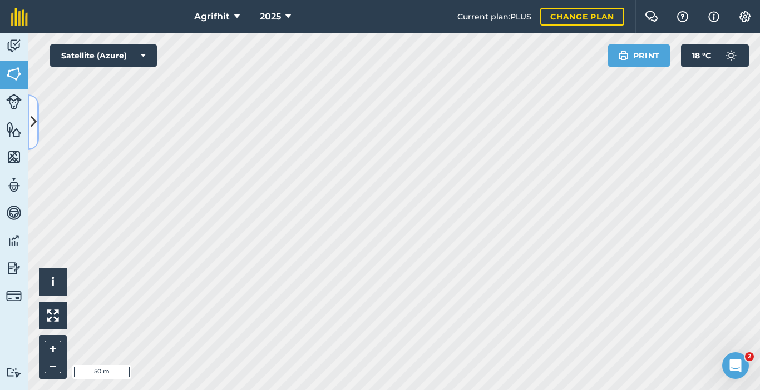
click at [34, 121] on icon at bounding box center [34, 121] width 6 height 19
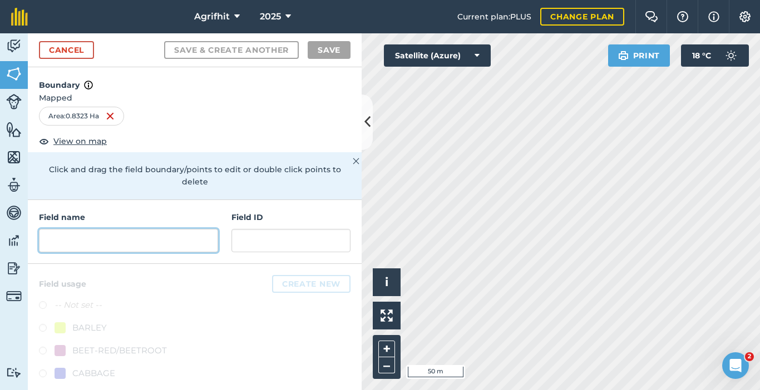
click at [151, 241] on input "text" at bounding box center [128, 240] width 179 height 23
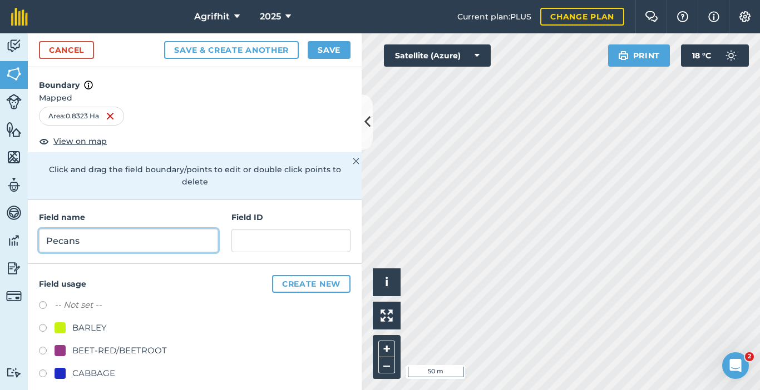
type input "Pecans"
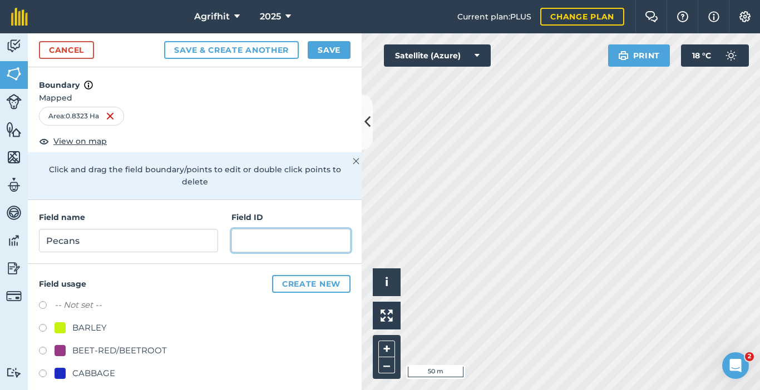
click at [247, 244] on input "text" at bounding box center [290, 240] width 119 height 23
type input "P"
type input "p"
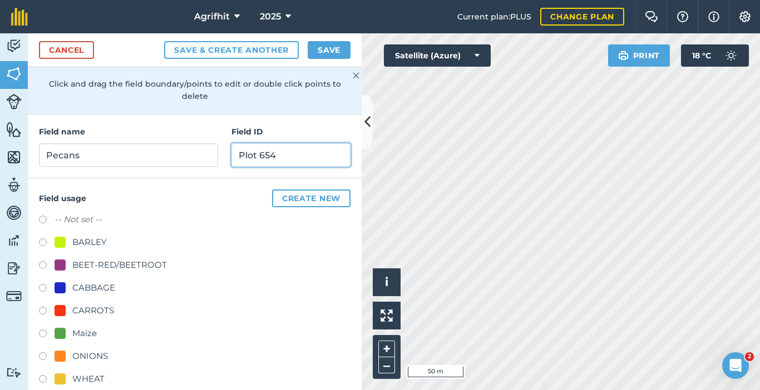
scroll to position [102, 0]
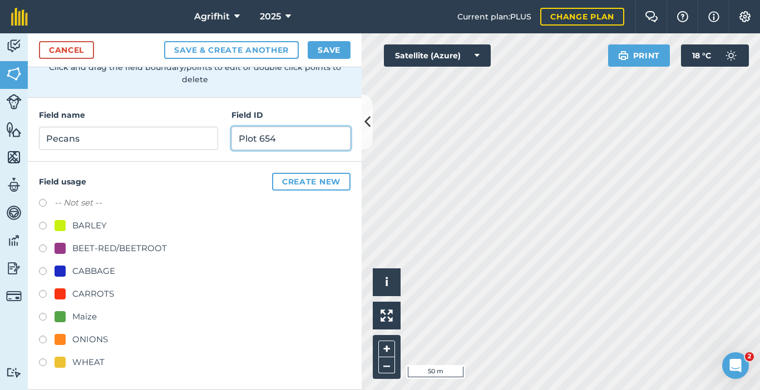
type input "Plot 654"
click at [316, 183] on button "Create new" at bounding box center [311, 182] width 78 height 18
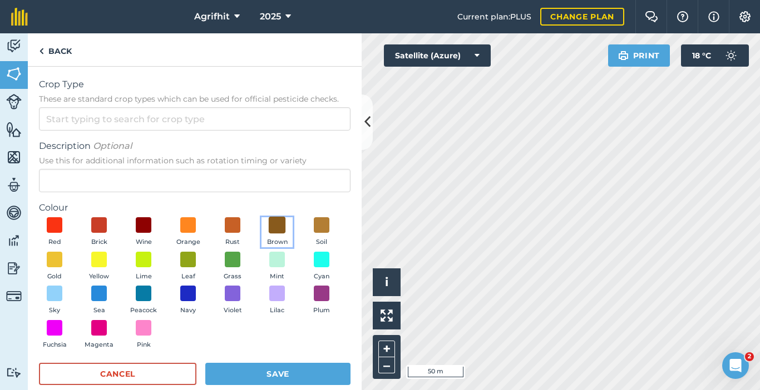
click at [278, 226] on span at bounding box center [277, 225] width 17 height 17
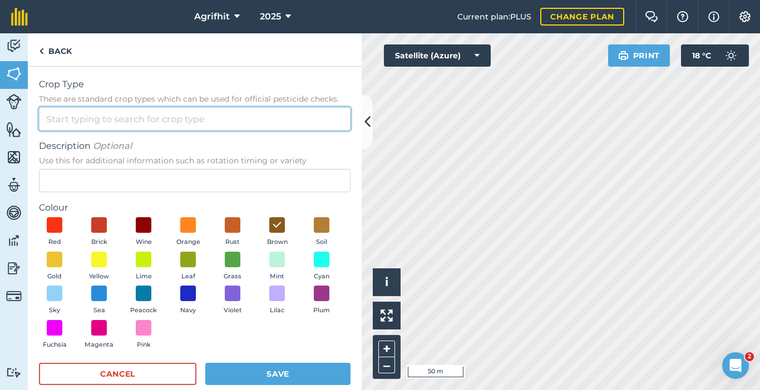
click at [113, 112] on input "Crop Type These are standard crop types which can be used for official pesticid…" at bounding box center [194, 118] width 311 height 23
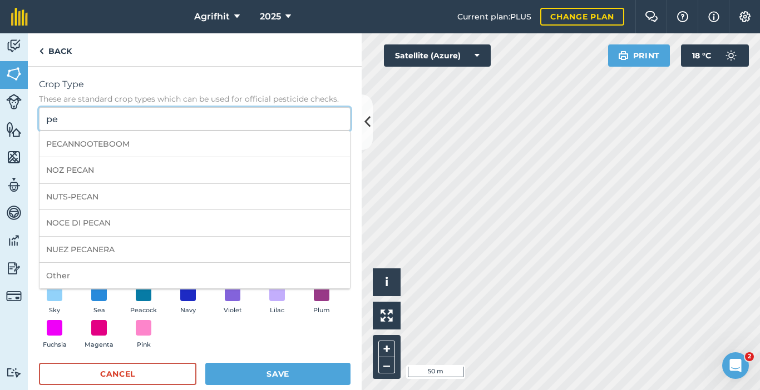
type input "p"
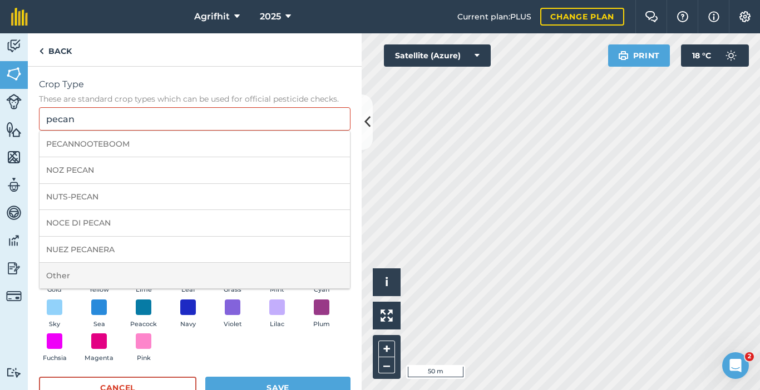
click at [84, 276] on li "Other" at bounding box center [194, 276] width 310 height 26
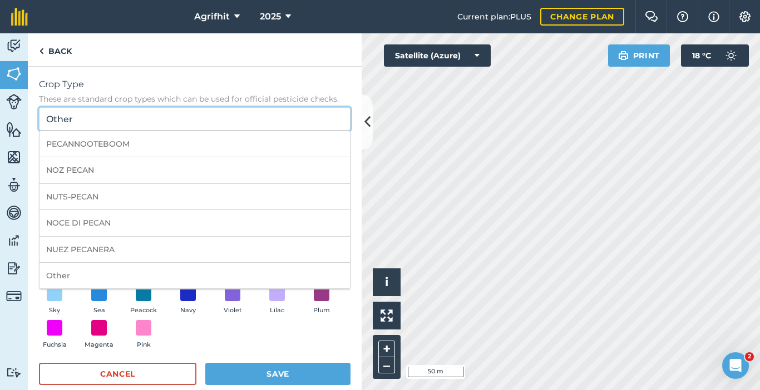
click at [103, 116] on input "Other" at bounding box center [194, 118] width 311 height 23
type input "O"
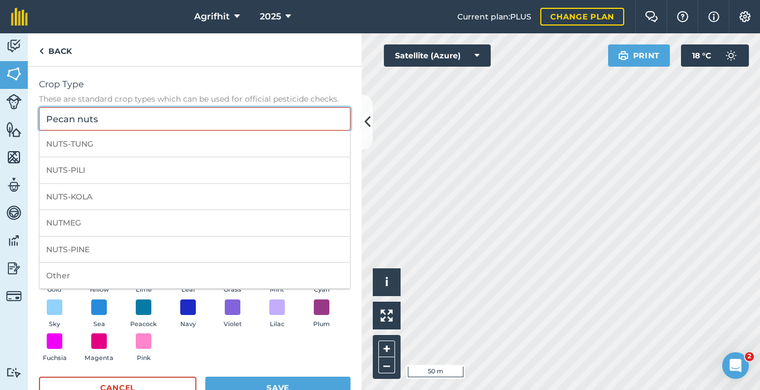
click at [103, 115] on input "Pecan nuts" at bounding box center [194, 118] width 311 height 23
click at [27, 294] on link "Billing" at bounding box center [14, 298] width 28 height 28
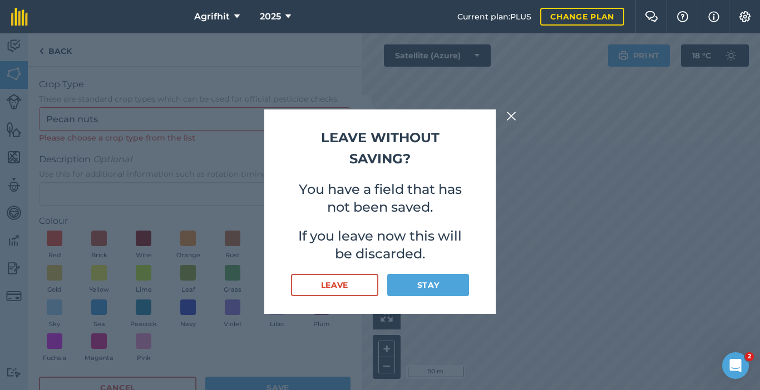
click at [512, 118] on img at bounding box center [511, 116] width 10 height 13
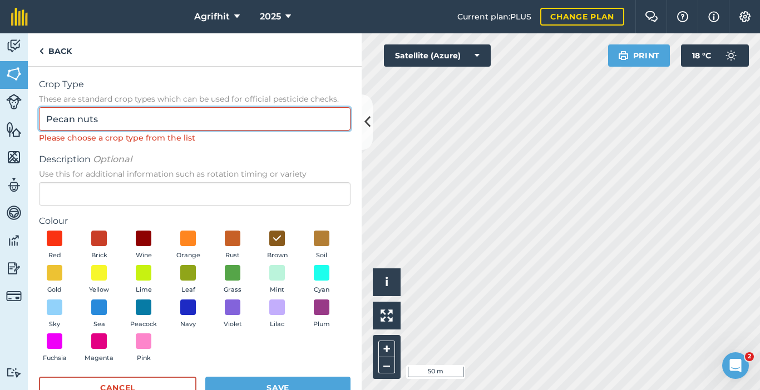
click at [119, 120] on input "Pecan nuts" at bounding box center [194, 118] width 311 height 23
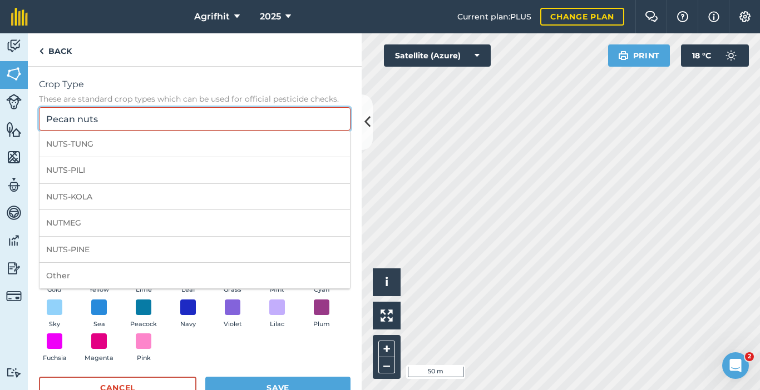
click at [118, 121] on input "Pecan nuts" at bounding box center [194, 118] width 311 height 23
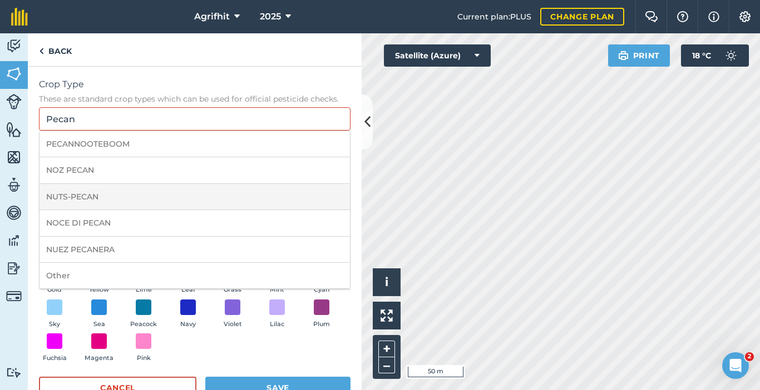
click at [77, 199] on li "NUTS-PECAN" at bounding box center [194, 197] width 310 height 26
type input "NUTS-PECAN"
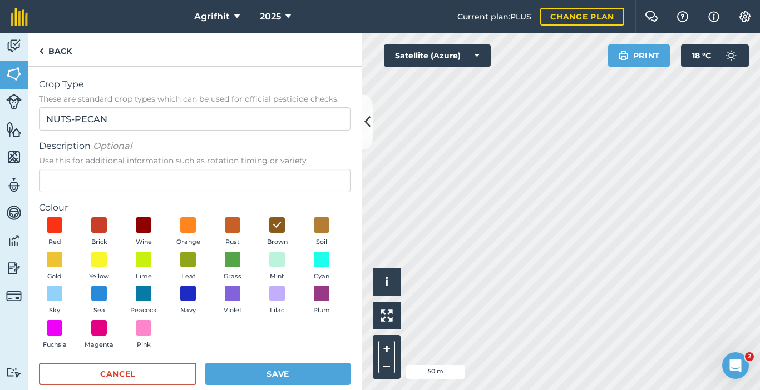
scroll to position [18, 0]
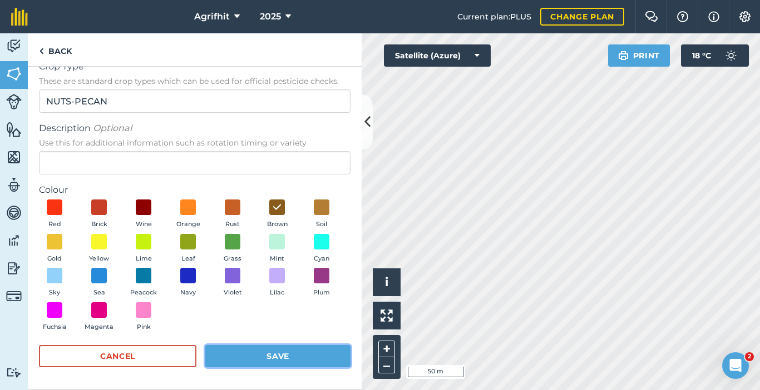
click at [305, 357] on button "Save" at bounding box center [277, 356] width 145 height 22
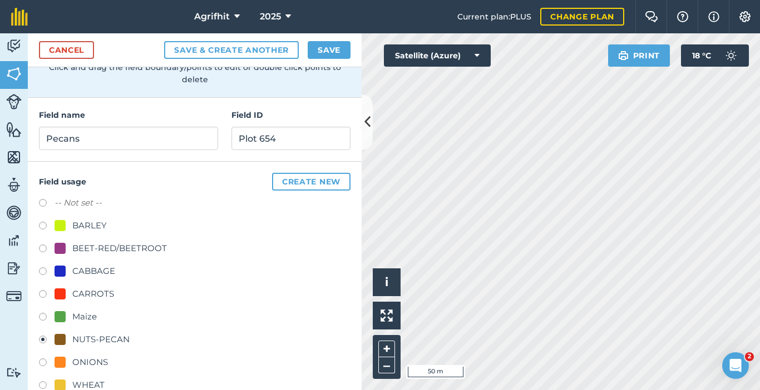
scroll to position [125, 0]
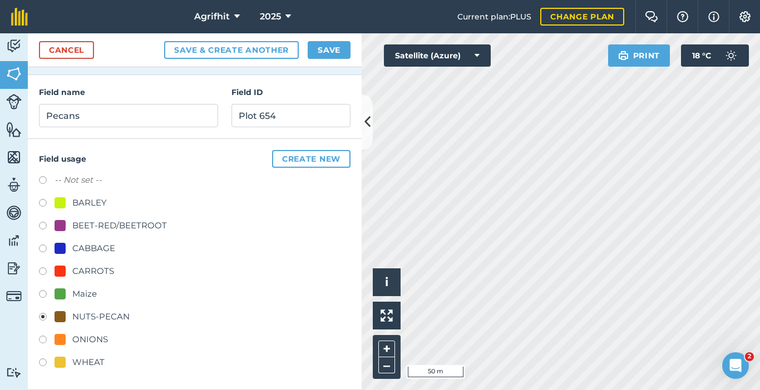
click at [95, 314] on div "NUTS-PECAN" at bounding box center [100, 316] width 57 height 13
click at [325, 48] on button "Save" at bounding box center [329, 50] width 43 height 18
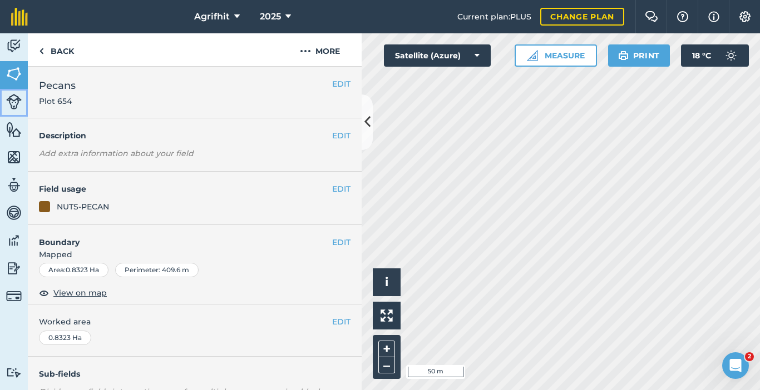
click at [13, 102] on img at bounding box center [14, 102] width 16 height 16
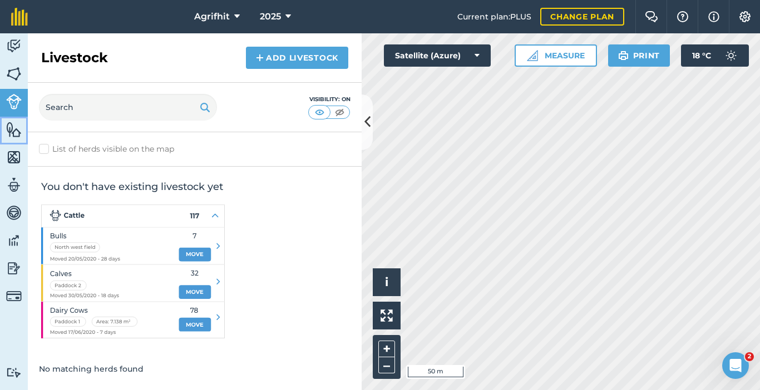
click at [7, 127] on img at bounding box center [14, 129] width 16 height 17
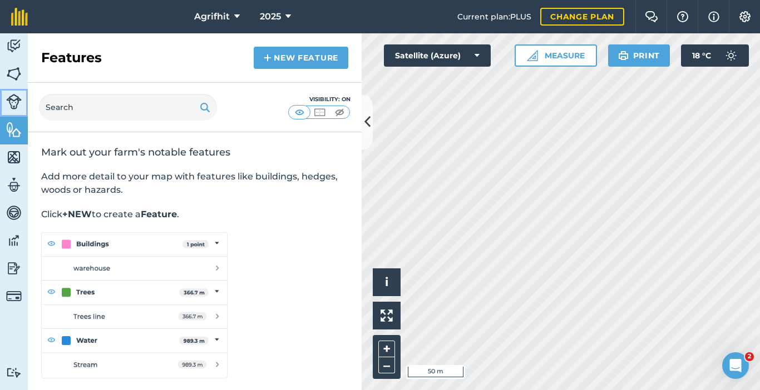
click at [11, 108] on img at bounding box center [14, 102] width 16 height 16
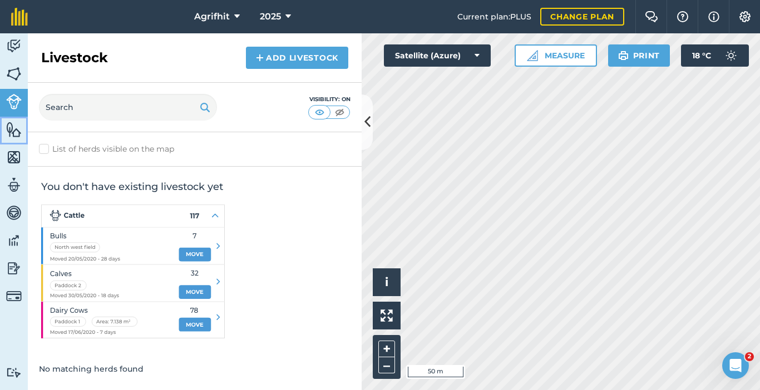
click at [18, 128] on img at bounding box center [14, 129] width 16 height 17
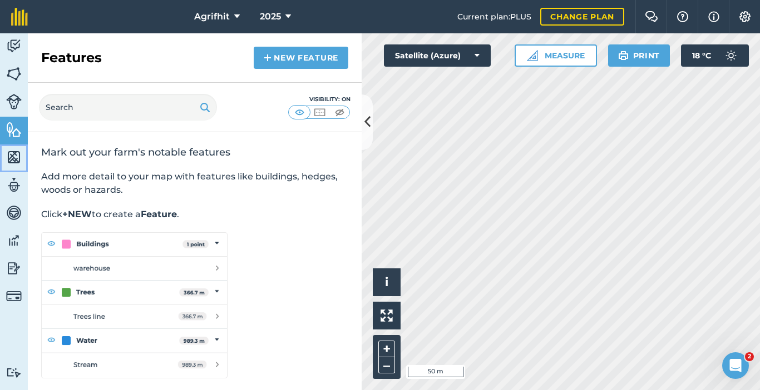
click at [16, 151] on img at bounding box center [14, 157] width 16 height 17
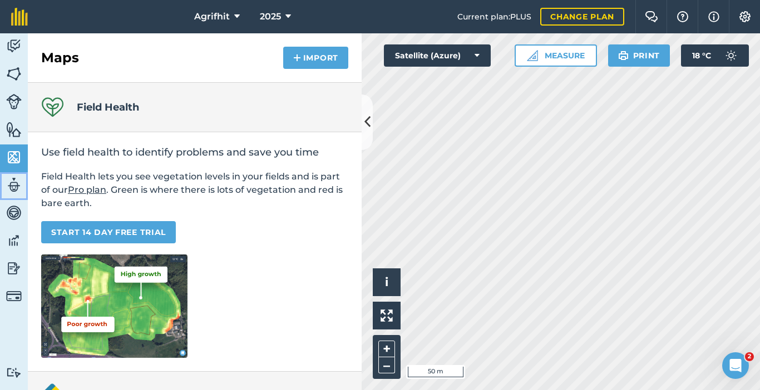
click at [15, 184] on img at bounding box center [14, 185] width 16 height 17
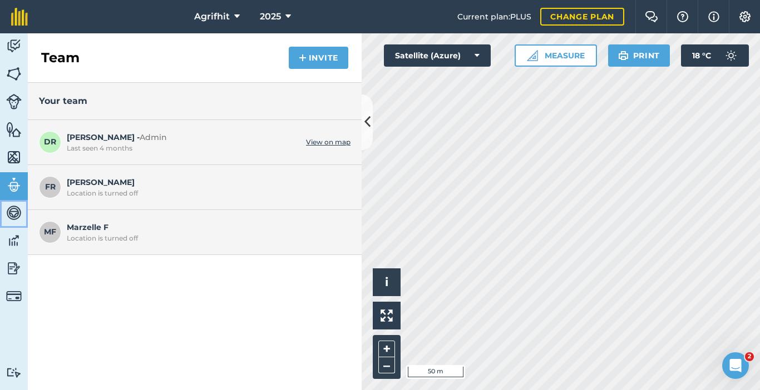
click at [14, 215] on img at bounding box center [14, 213] width 16 height 17
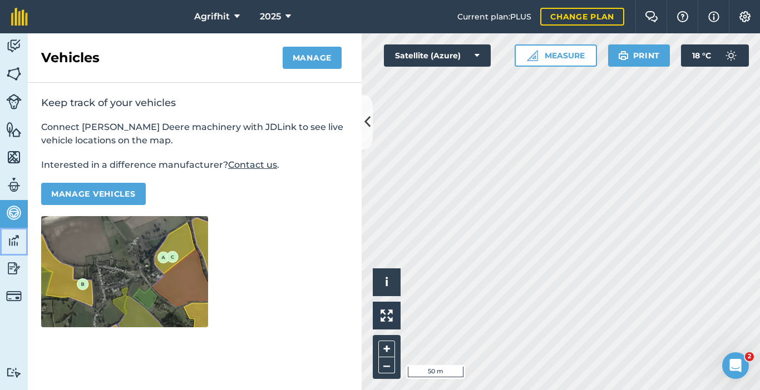
drag, startPoint x: 14, startPoint y: 235, endPoint x: 18, endPoint y: 227, distance: 9.0
click at [15, 235] on img at bounding box center [14, 240] width 16 height 17
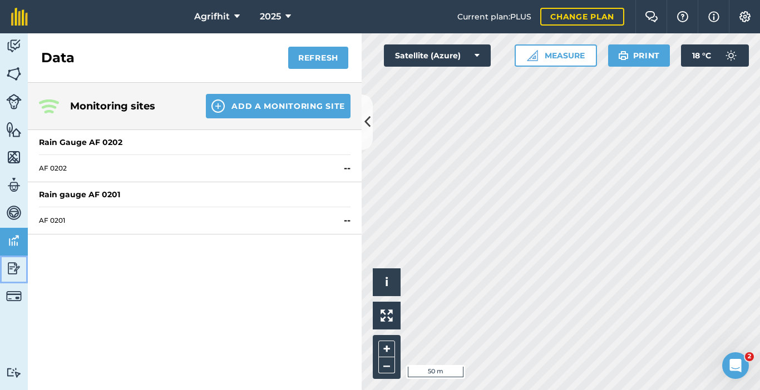
click at [11, 266] on img at bounding box center [14, 268] width 16 height 17
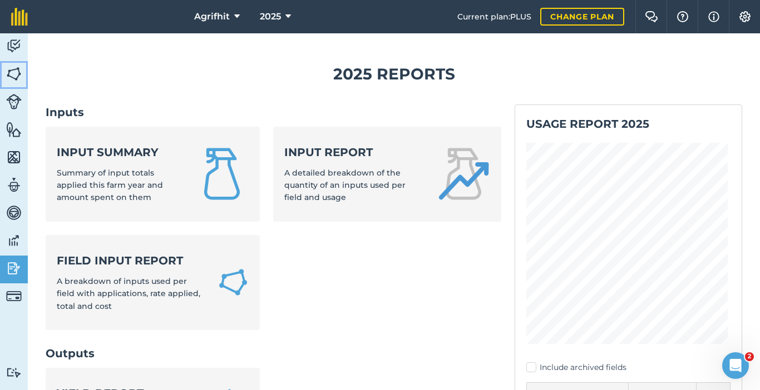
click at [16, 74] on img at bounding box center [14, 74] width 16 height 17
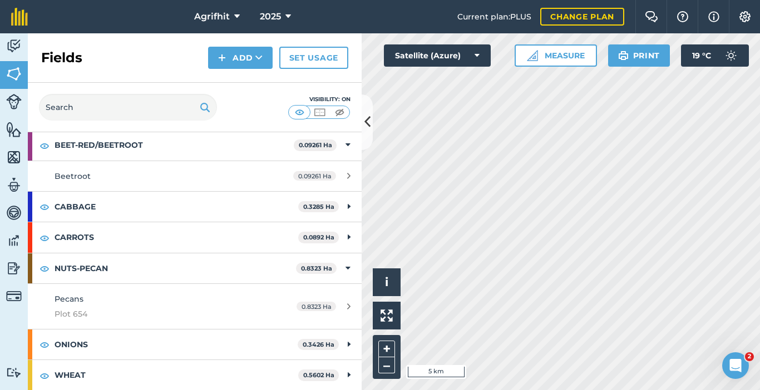
scroll to position [86, 0]
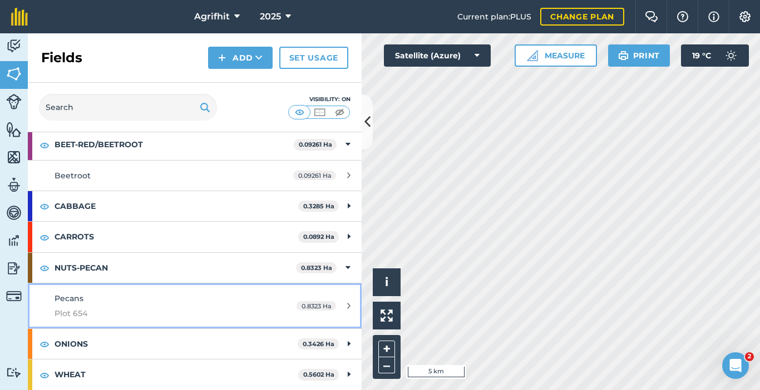
click at [342, 306] on div "0.8323 Ha" at bounding box center [323, 306] width 76 height 9
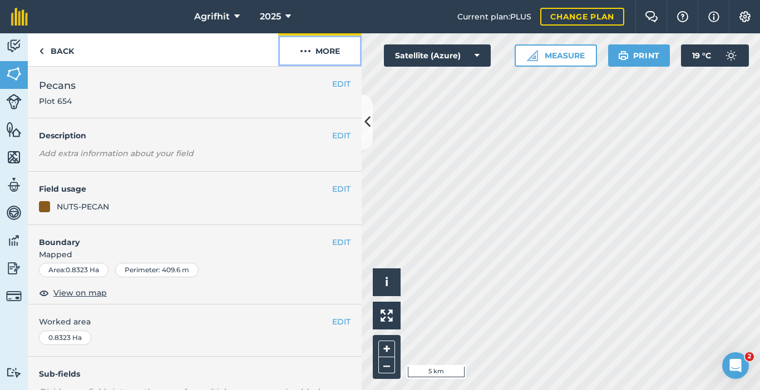
click at [324, 51] on button "More" at bounding box center [319, 49] width 83 height 33
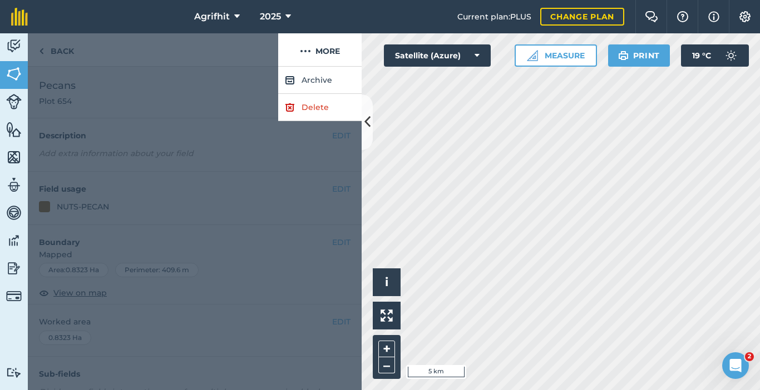
drag, startPoint x: 153, startPoint y: 101, endPoint x: 165, endPoint y: 102, distance: 12.3
click at [154, 101] on div at bounding box center [195, 229] width 334 height 324
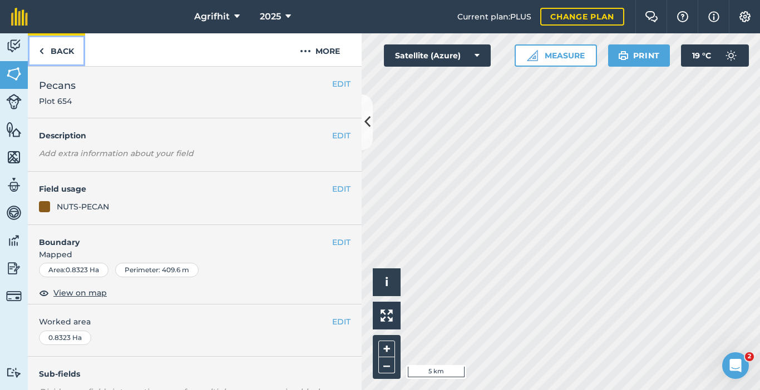
click at [60, 53] on link "Back" at bounding box center [56, 49] width 57 height 33
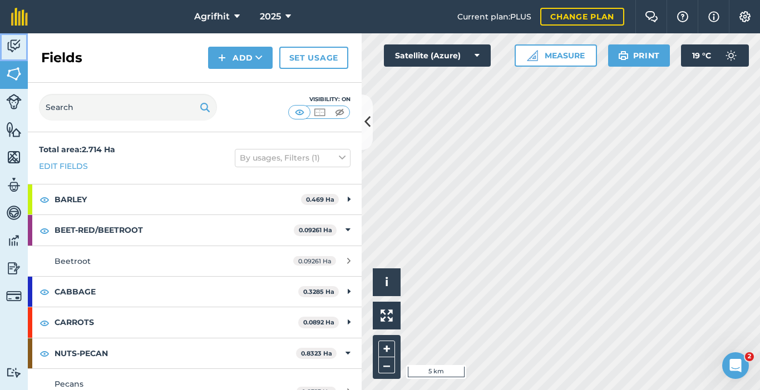
click at [15, 37] on link "Activity" at bounding box center [14, 47] width 28 height 28
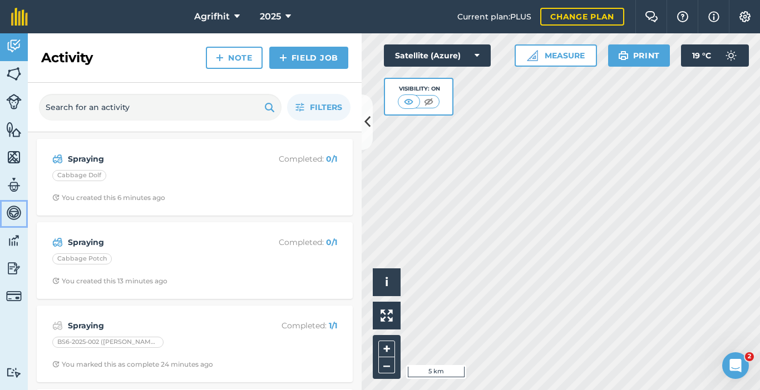
click at [13, 212] on img at bounding box center [14, 213] width 16 height 17
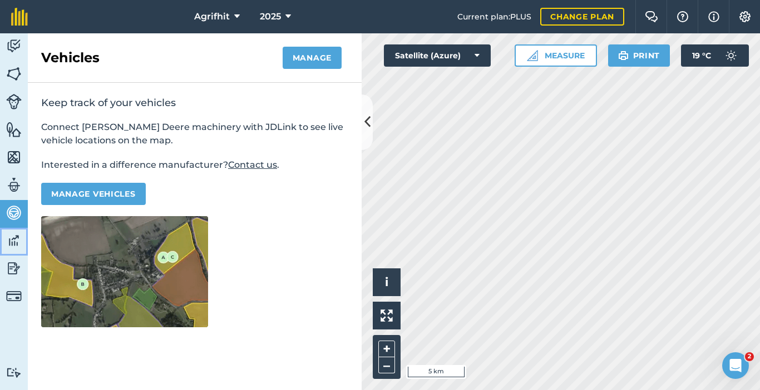
click at [13, 236] on img at bounding box center [14, 240] width 16 height 17
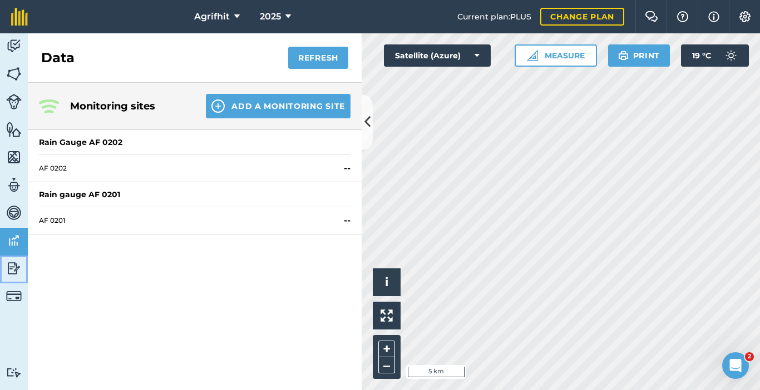
click at [17, 268] on img at bounding box center [14, 268] width 16 height 17
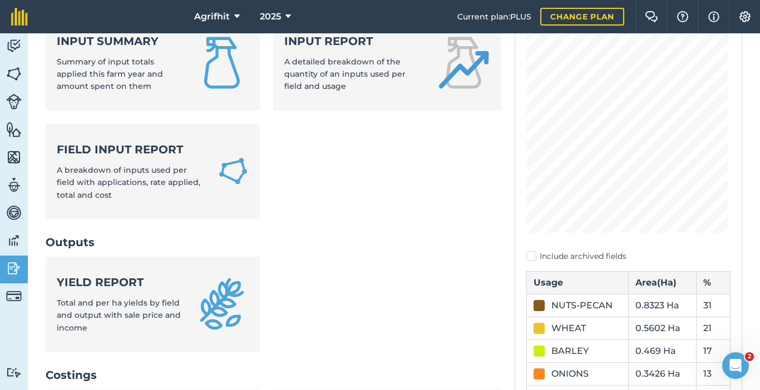
scroll to position [334, 0]
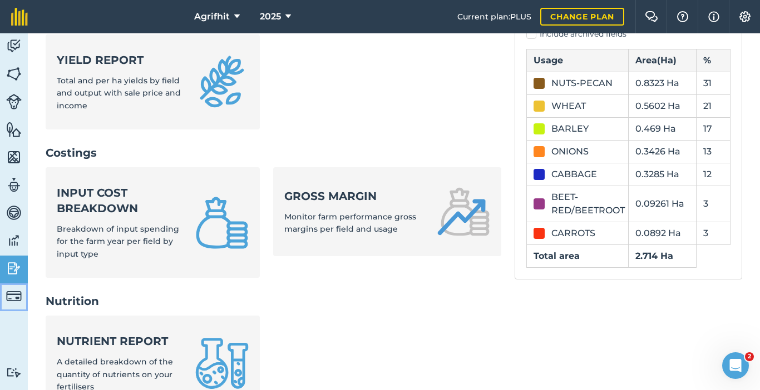
click at [16, 296] on img at bounding box center [14, 297] width 16 height 16
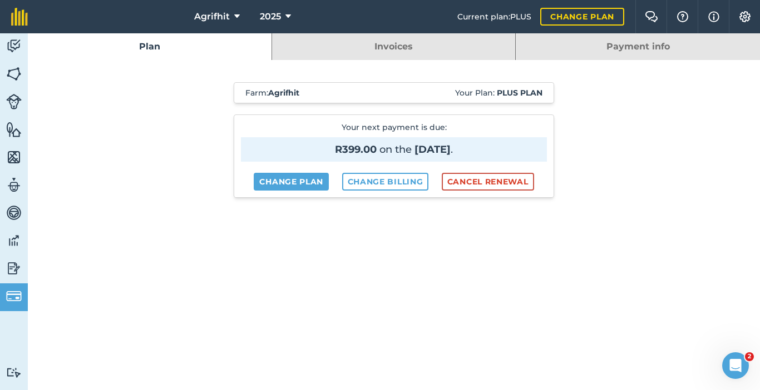
click at [401, 57] on link "Invoices" at bounding box center [394, 46] width 244 height 27
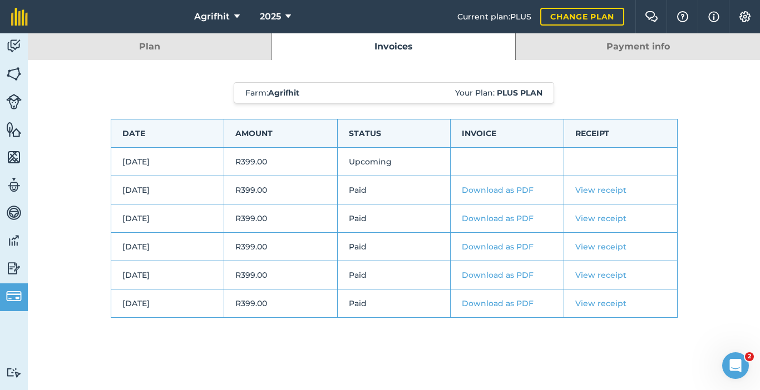
click at [650, 50] on link "Payment info" at bounding box center [638, 46] width 244 height 27
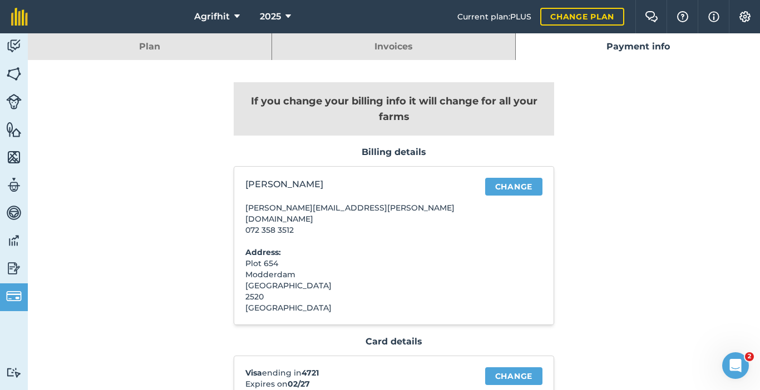
click at [433, 47] on link "Invoices" at bounding box center [394, 46] width 244 height 27
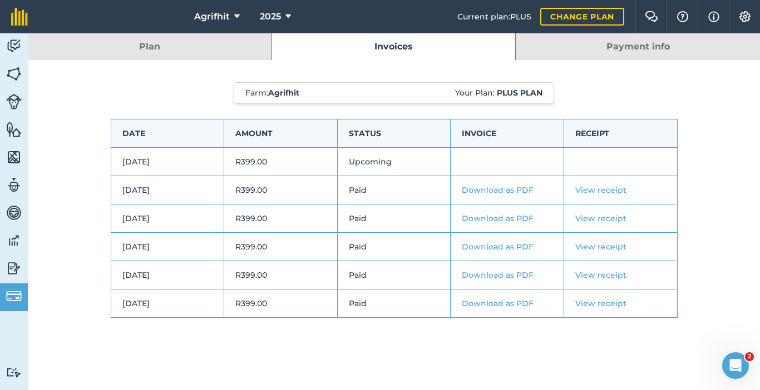
click at [659, 46] on link "Payment info" at bounding box center [638, 46] width 244 height 27
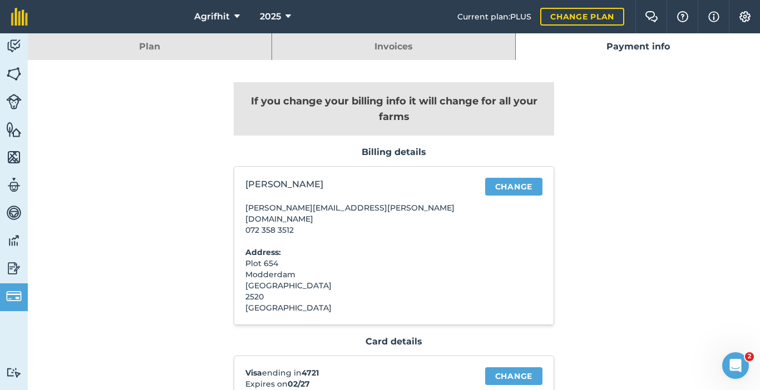
click at [418, 49] on link "Invoices" at bounding box center [394, 46] width 244 height 27
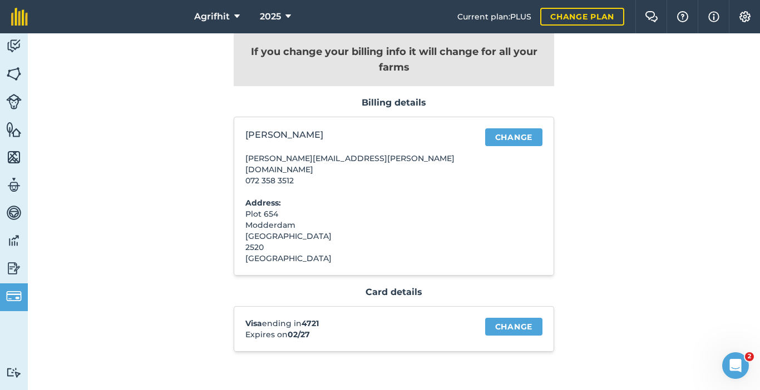
scroll to position [50, 0]
